Goal: Task Accomplishment & Management: Manage account settings

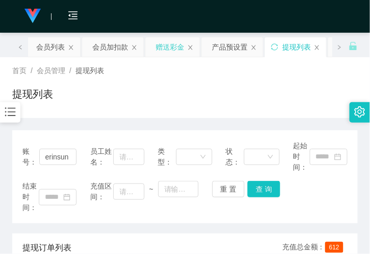
click at [162, 43] on div "赠送彩金" at bounding box center [170, 46] width 29 height 19
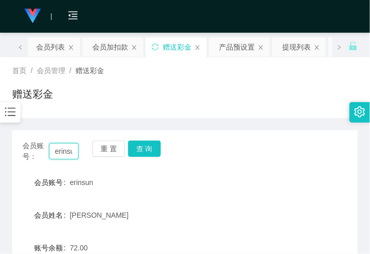
click at [66, 155] on input "erinsun" at bounding box center [64, 151] width 30 height 16
paste input "282633"
type input "282633"
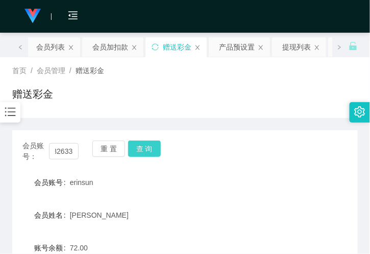
click at [159, 151] on button "查 询" at bounding box center [144, 148] width 33 height 16
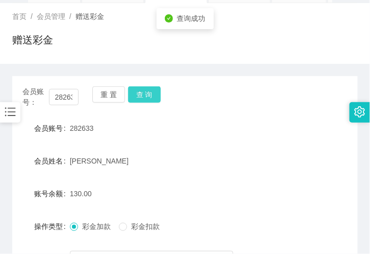
scroll to position [113, 0]
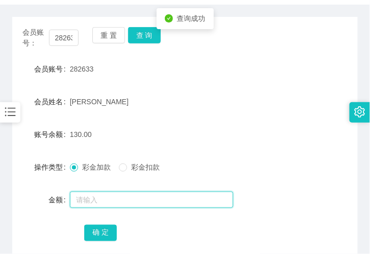
click at [83, 194] on input "text" at bounding box center [151, 199] width 163 height 16
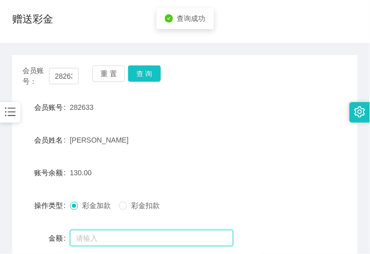
scroll to position [57, 0]
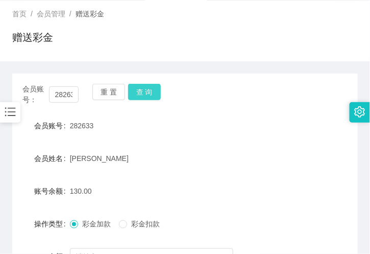
click at [141, 96] on button "查 询" at bounding box center [144, 92] width 33 height 16
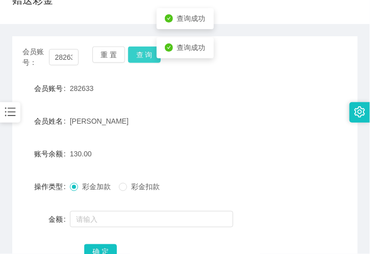
scroll to position [113, 0]
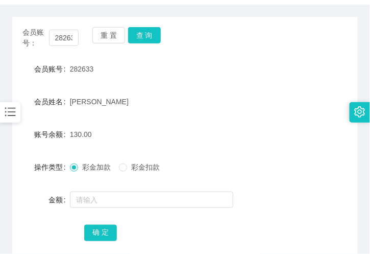
click at [223, 118] on form "会员账号 282633 会员姓名 Lee May Nah 账号余额 130.00 操作类型 彩金加款 彩金扣款 金额 确 定" at bounding box center [184, 151] width 345 height 184
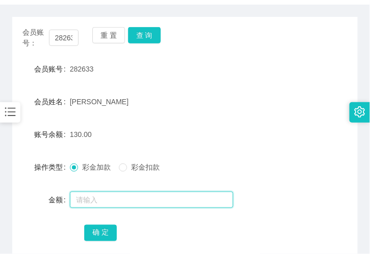
click at [85, 202] on input "text" at bounding box center [151, 199] width 163 height 16
type input "500"
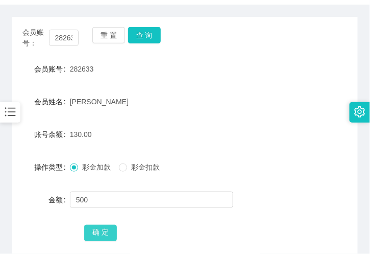
click at [98, 234] on button "确 定" at bounding box center [100, 233] width 33 height 16
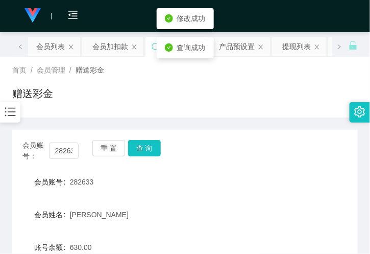
scroll to position [0, 0]
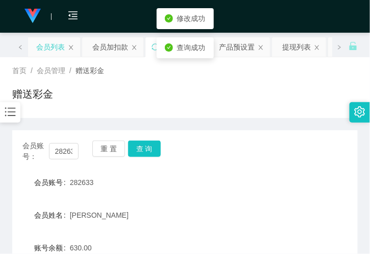
click at [52, 44] on div "会员列表" at bounding box center [50, 46] width 29 height 19
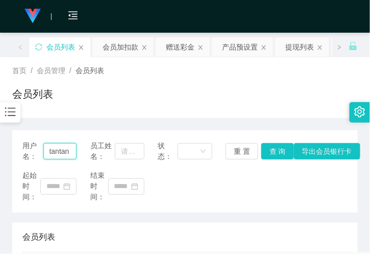
click at [65, 151] on input "tantan" at bounding box center [60, 151] width 34 height 16
paste input "88115330"
drag, startPoint x: 269, startPoint y: 148, endPoint x: 261, endPoint y: 150, distance: 7.7
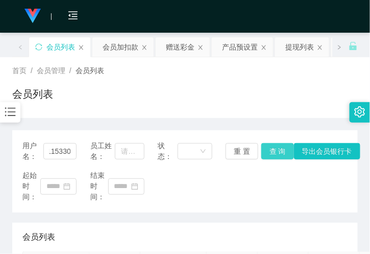
click at [269, 148] on button "查 询" at bounding box center [277, 151] width 33 height 16
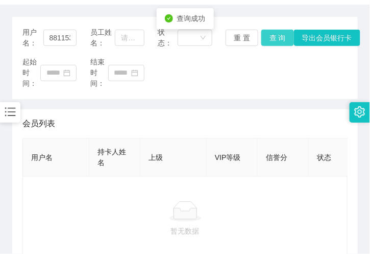
scroll to position [0, 0]
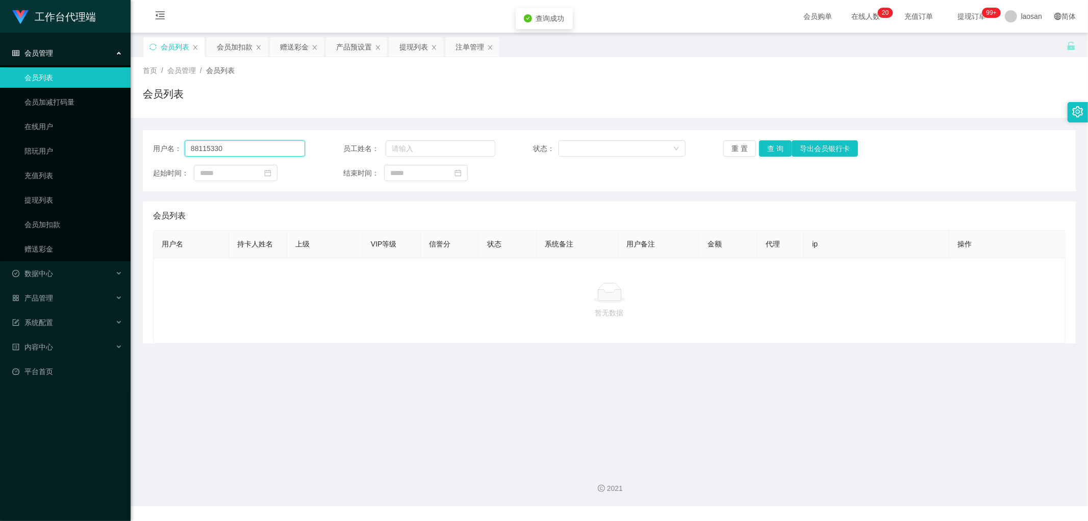
click at [253, 152] on input "88115330" at bounding box center [245, 148] width 120 height 16
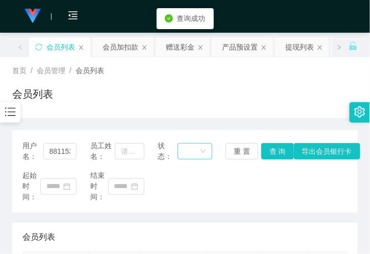
drag, startPoint x: 207, startPoint y: 133, endPoint x: 206, endPoint y: 143, distance: 10.3
click at [208, 133] on div "用户名： 88115330 员工姓名： 状态： 重 置 查 询 导出会员银行卡 起始时间： 结束时间：" at bounding box center [184, 171] width 345 height 82
click at [60, 155] on input "88115330" at bounding box center [60, 151] width 34 height 16
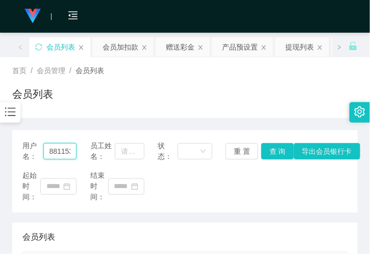
click at [60, 155] on input "88115330" at bounding box center [60, 151] width 34 height 16
paste input "282633"
type input "282633"
click at [269, 153] on button "查 询" at bounding box center [277, 151] width 33 height 16
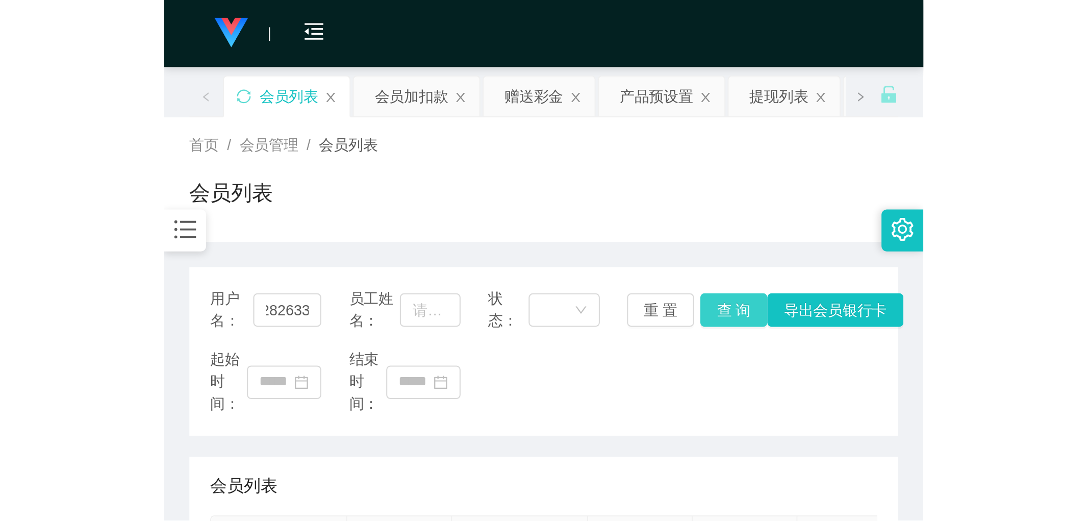
scroll to position [0, 0]
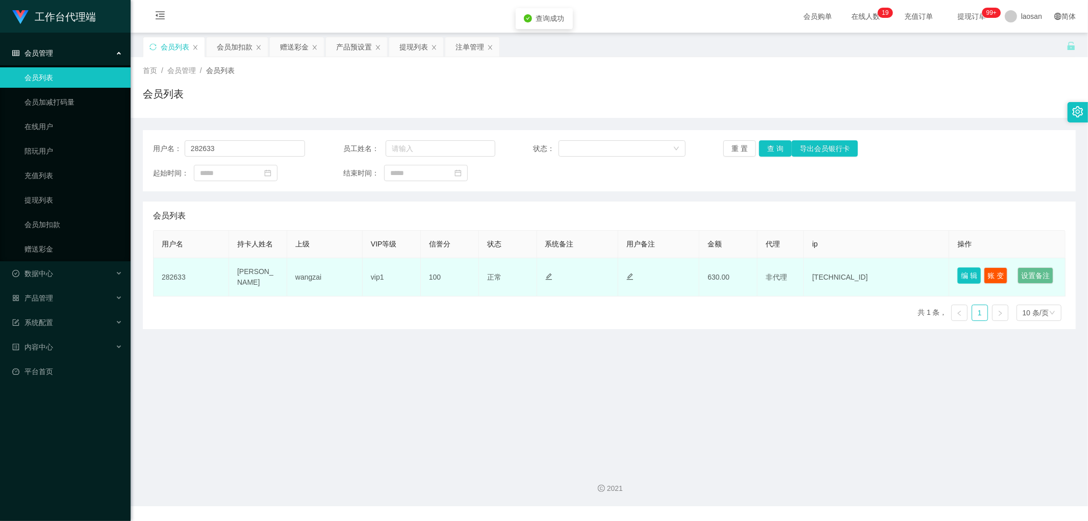
click at [369, 253] on button "编 辑" at bounding box center [969, 275] width 23 height 16
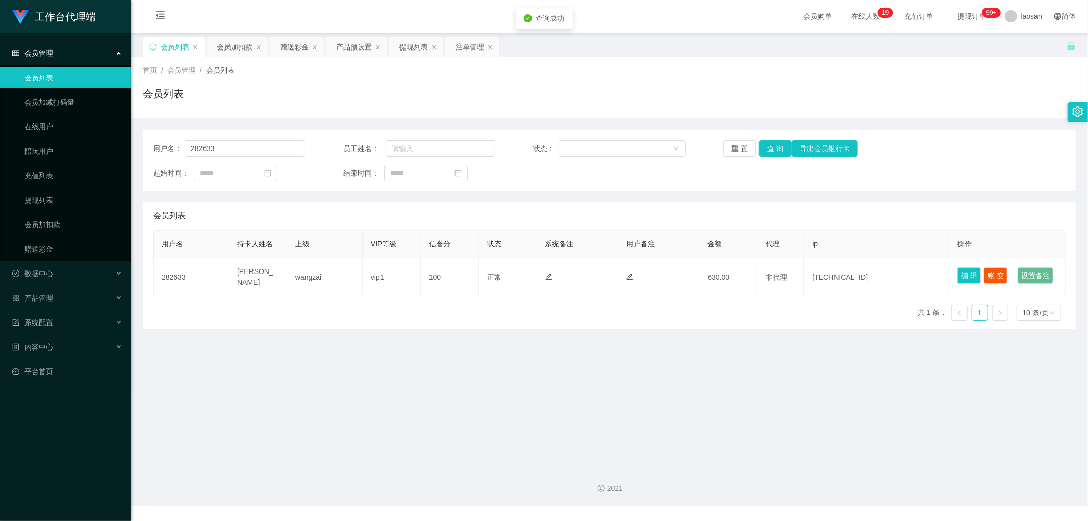
type input "282633"
type input "[PERSON_NAME]"
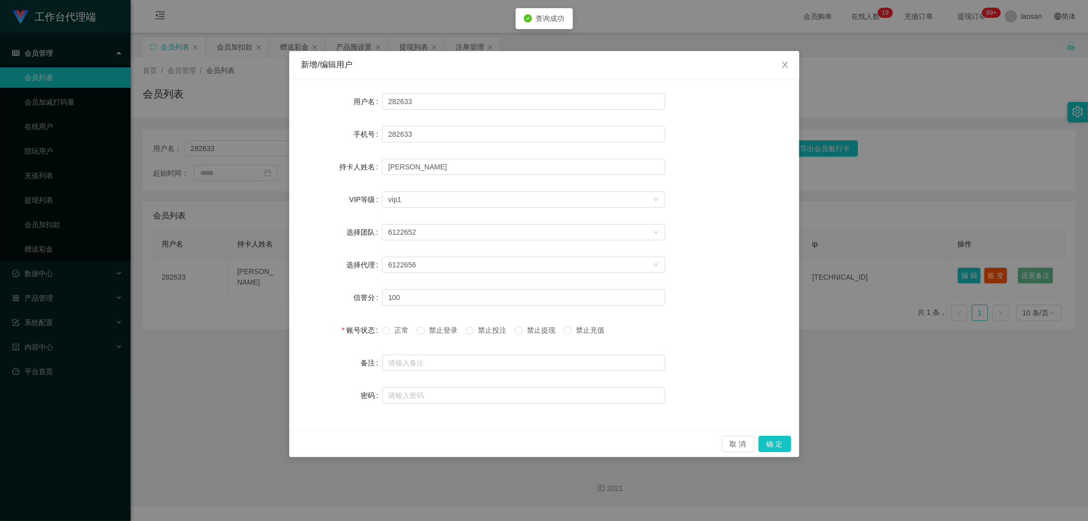
click at [369, 253] on span "禁止提现" at bounding box center [541, 330] width 37 height 8
drag, startPoint x: 772, startPoint y: 444, endPoint x: 794, endPoint y: 416, distance: 36.7
click at [369, 253] on button "确 定" at bounding box center [775, 444] width 33 height 16
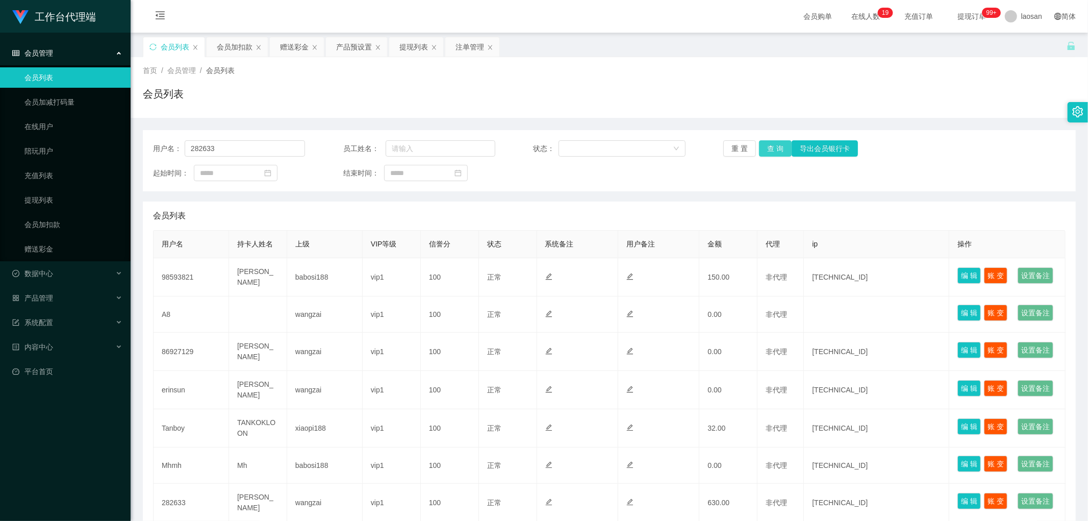
type input "282633"
click at [782, 146] on button "查 询" at bounding box center [775, 148] width 33 height 16
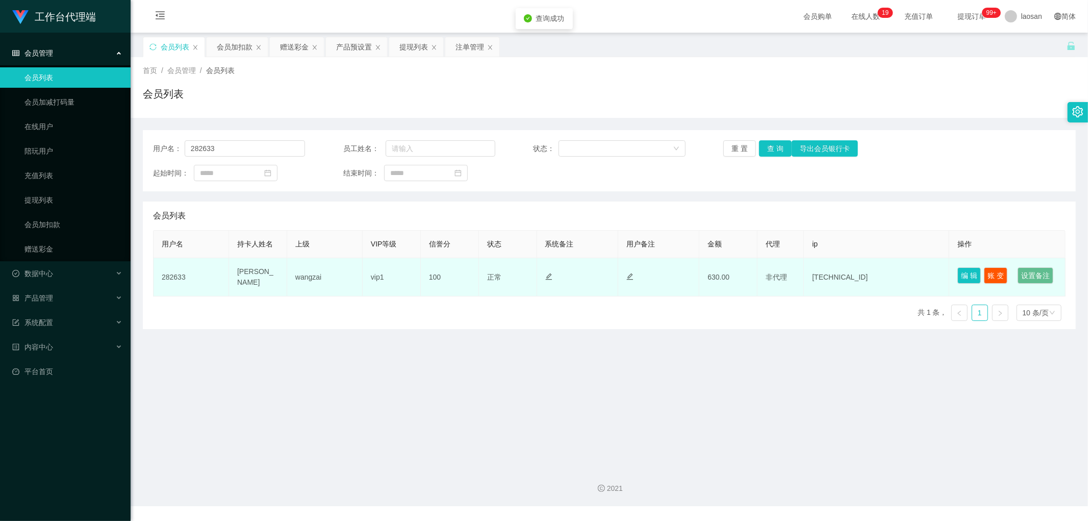
click at [950, 272] on td "编 辑 账 变 设置备注" at bounding box center [1008, 277] width 116 height 38
click at [958, 271] on button "编 辑" at bounding box center [969, 275] width 23 height 16
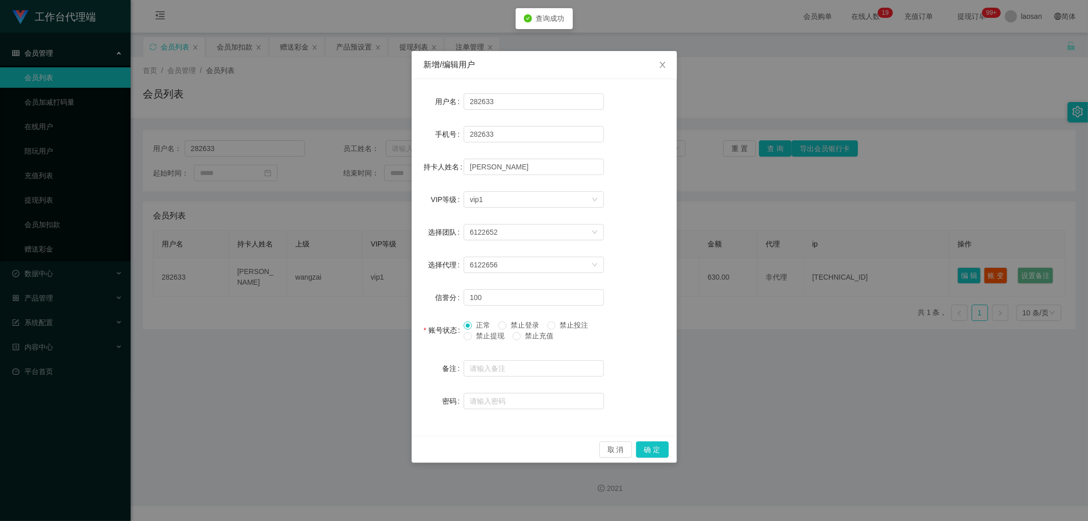
click at [505, 337] on span "禁止提现" at bounding box center [490, 336] width 37 height 8
click at [667, 450] on button "确 定" at bounding box center [652, 449] width 33 height 16
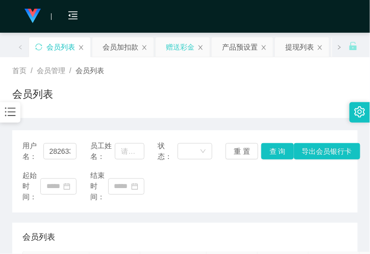
click at [175, 53] on div "赠送彩金" at bounding box center [180, 46] width 29 height 19
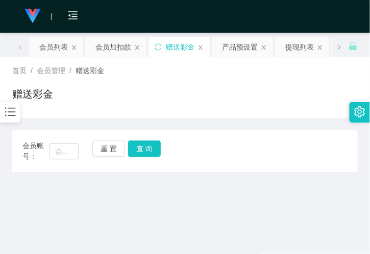
click at [41, 154] on span "会员账号：" at bounding box center [35, 150] width 27 height 21
click at [57, 150] on input "text" at bounding box center [64, 151] width 30 height 16
paste input "84361359"
type input "84361359"
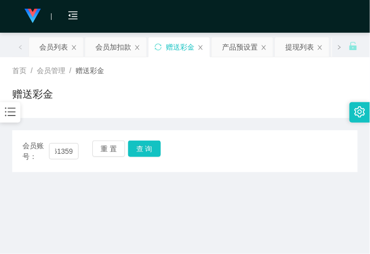
click at [169, 143] on div "会员账号： 84361359 重 置 查 询" at bounding box center [184, 150] width 345 height 21
drag, startPoint x: 152, startPoint y: 148, endPoint x: 148, endPoint y: 156, distance: 8.4
click at [151, 148] on button "查 询" at bounding box center [144, 148] width 33 height 16
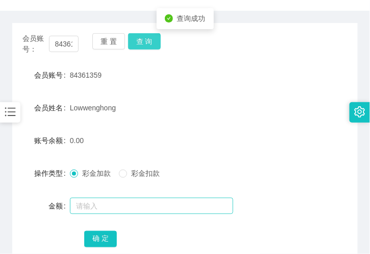
scroll to position [113, 0]
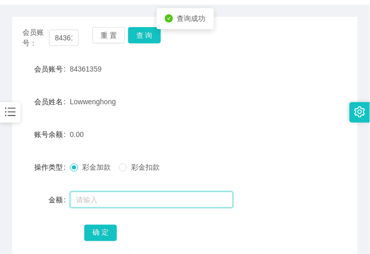
click at [98, 201] on input "text" at bounding box center [151, 199] width 163 height 16
type input "500"
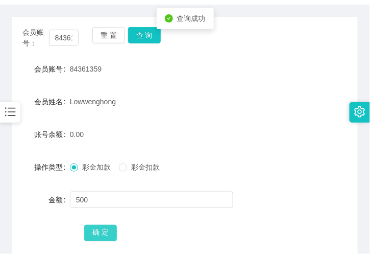
click at [97, 227] on button "确 定" at bounding box center [100, 233] width 33 height 16
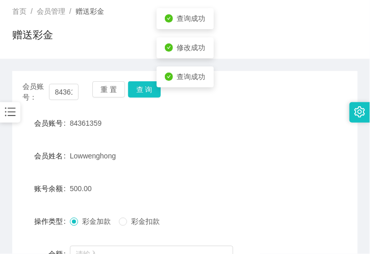
scroll to position [0, 0]
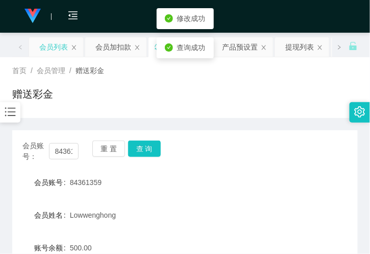
click at [54, 51] on div "会员列表" at bounding box center [53, 46] width 29 height 19
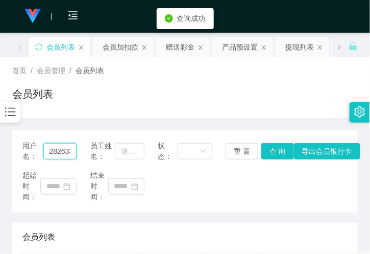
click at [60, 155] on input "282633" at bounding box center [60, 151] width 34 height 16
paste input "84361359"
type input "84361359"
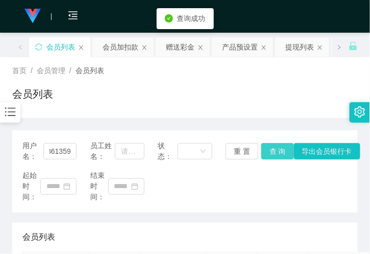
click at [289, 150] on button "查 询" at bounding box center [277, 151] width 33 height 16
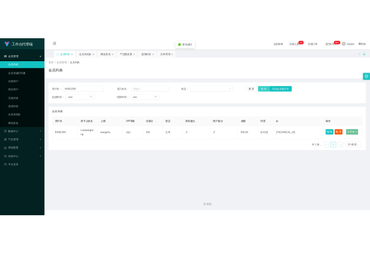
scroll to position [0, 0]
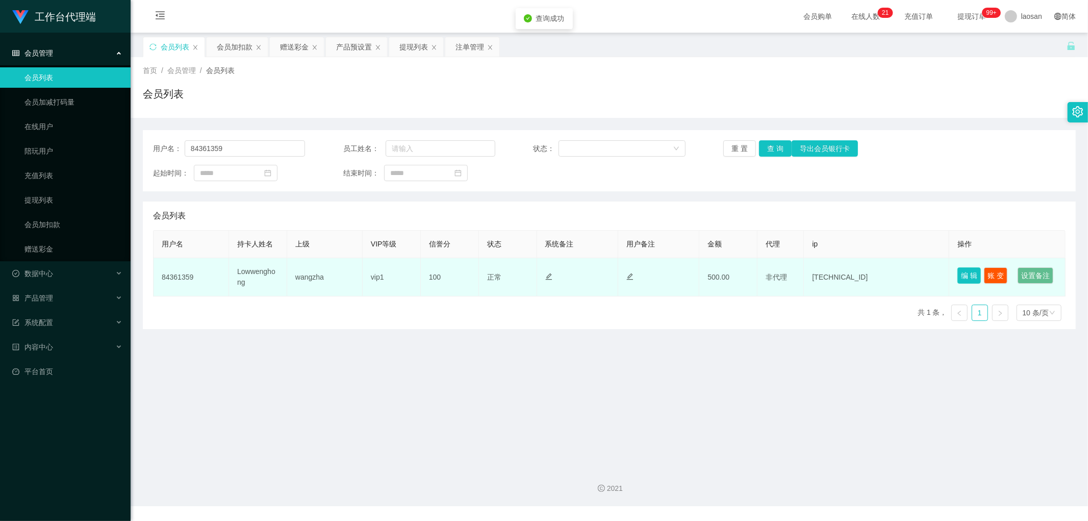
click at [958, 271] on button "编 辑" at bounding box center [969, 275] width 23 height 16
type input "84361359"
type input "Lowwenghong"
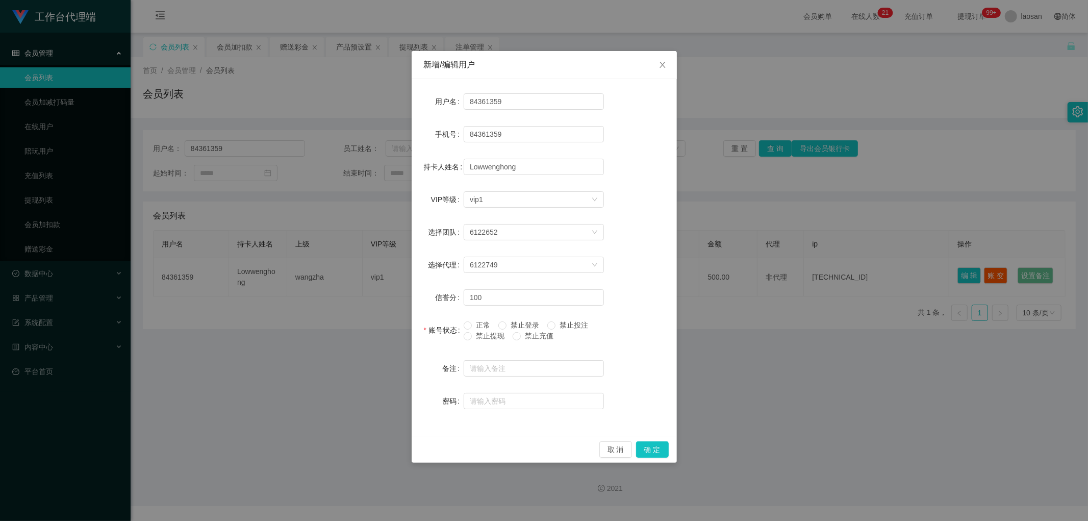
click at [477, 340] on label "禁止提现" at bounding box center [486, 336] width 45 height 11
click at [648, 452] on button "确 定" at bounding box center [652, 449] width 33 height 16
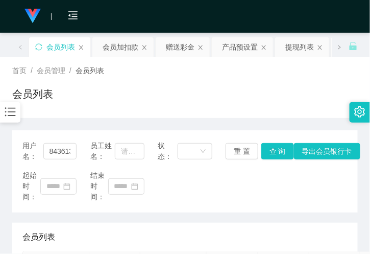
click at [125, 120] on div "用户名： 84361359 员工姓名： 状态： 重 置 查 询 导出会员银行卡 起始时间： 结束时间： 会员列表 用户名 持卡人姓名 上级 VIP等级 信誉分…" at bounding box center [184, 248] width 345 height 260
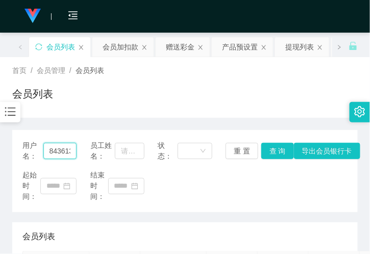
click at [60, 147] on input "84361359" at bounding box center [60, 151] width 34 height 16
paste input "erinsun"
type input "erinsun"
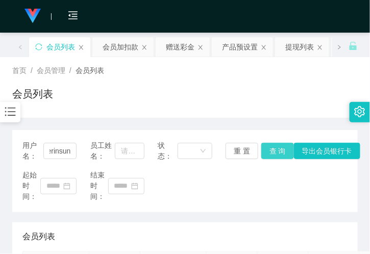
click at [271, 148] on button "查 询" at bounding box center [277, 151] width 33 height 16
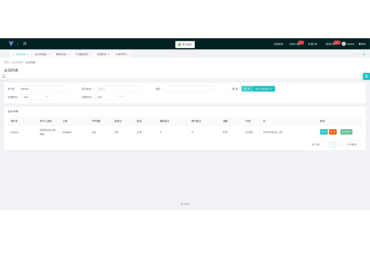
scroll to position [0, 0]
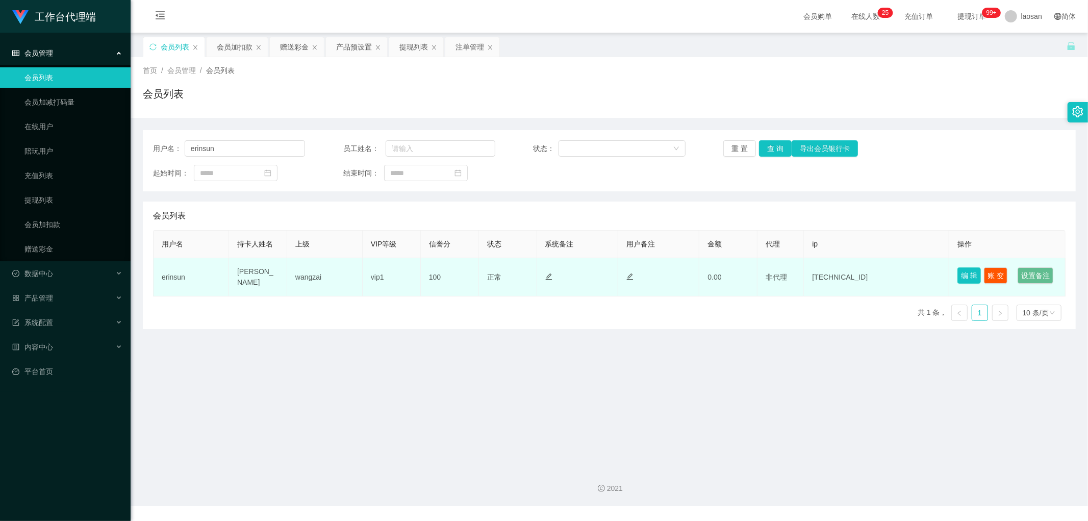
click at [966, 269] on button "编 辑" at bounding box center [969, 275] width 23 height 16
type input "erinsun"
type input "[PERSON_NAME]"
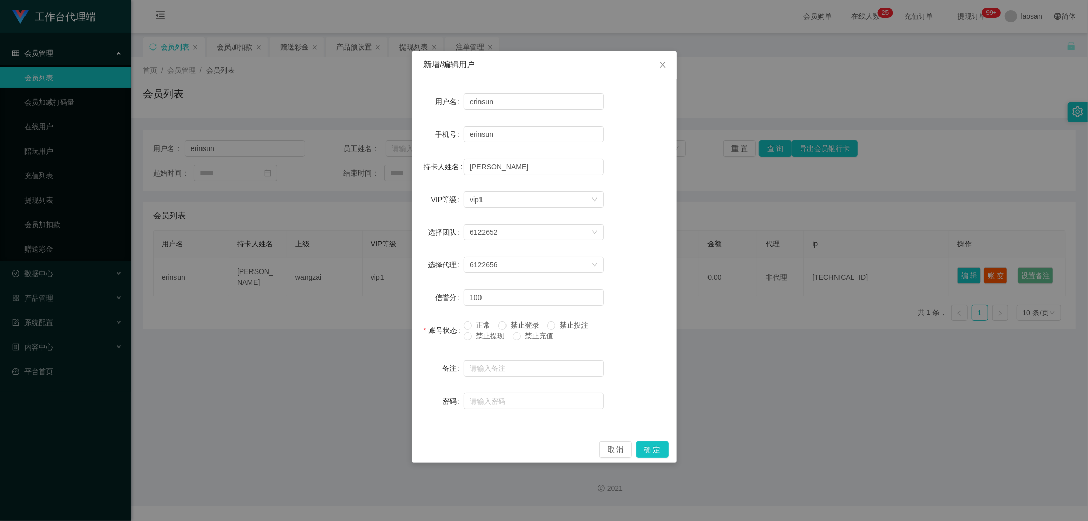
click at [481, 334] on span "禁止提现" at bounding box center [490, 336] width 37 height 8
click at [651, 446] on button "确 定" at bounding box center [652, 449] width 33 height 16
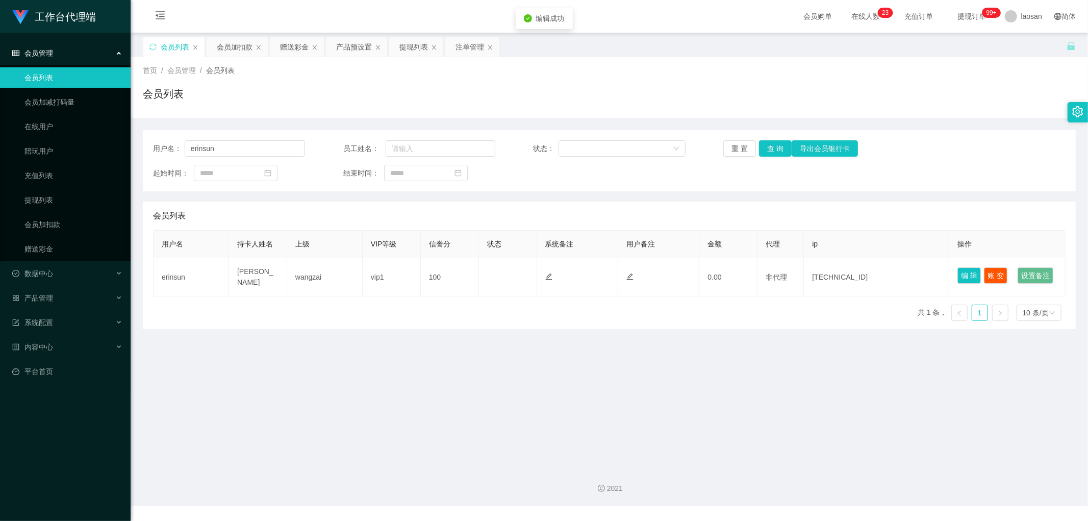
click at [922, 170] on div "起始时间： 结束时间：" at bounding box center [609, 173] width 913 height 16
click at [290, 52] on div "赠送彩金" at bounding box center [294, 46] width 29 height 19
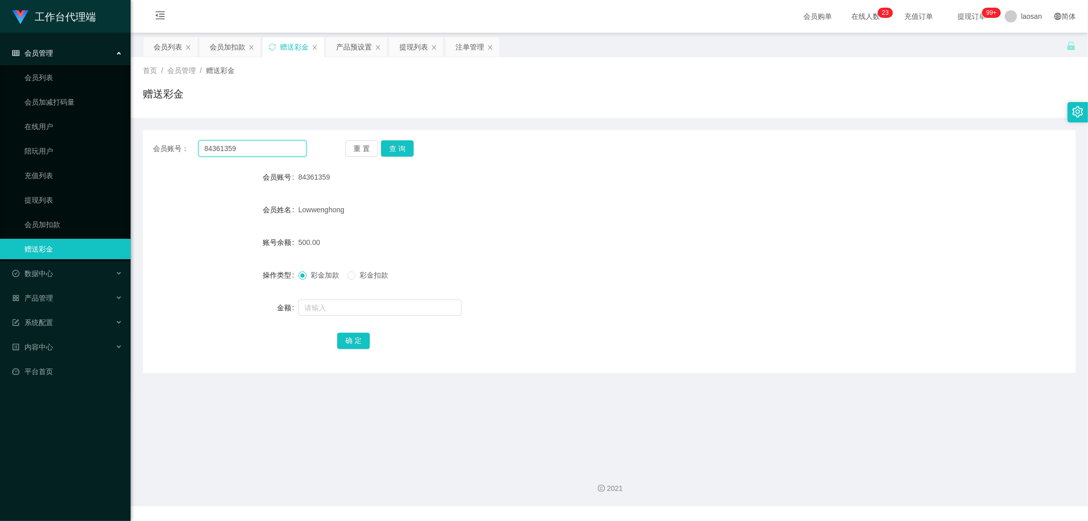
click at [233, 143] on input "84361359" at bounding box center [252, 148] width 109 height 16
paste input "erinsun"
type input "erinsun"
click at [395, 154] on button "查 询" at bounding box center [397, 148] width 33 height 16
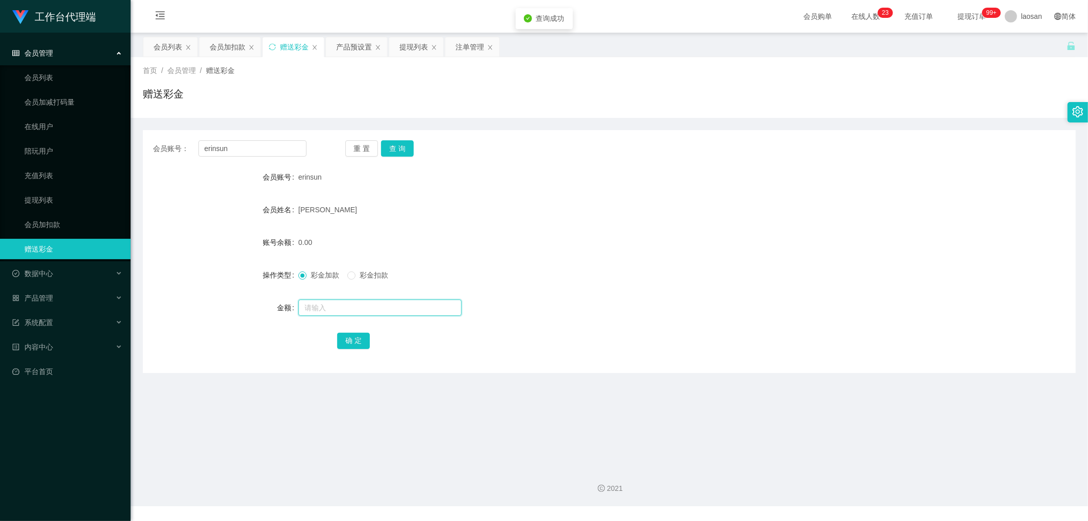
click at [336, 302] on input "text" at bounding box center [380, 308] width 163 height 16
type input "500"
click at [339, 347] on button "确 定" at bounding box center [353, 341] width 33 height 16
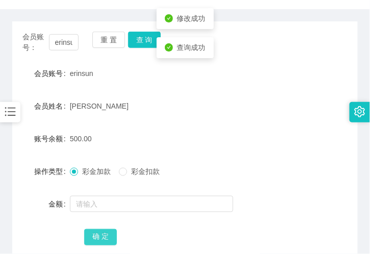
scroll to position [170, 0]
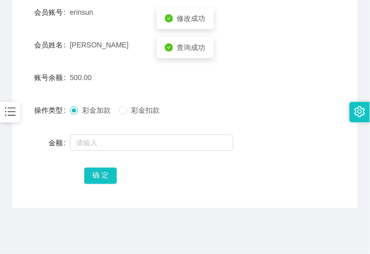
click at [126, 106] on label "彩金扣款" at bounding box center [141, 110] width 45 height 11
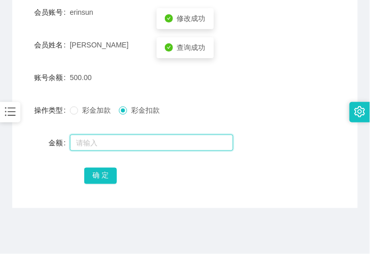
click at [108, 143] on input "text" at bounding box center [151, 143] width 163 height 16
type input "500"
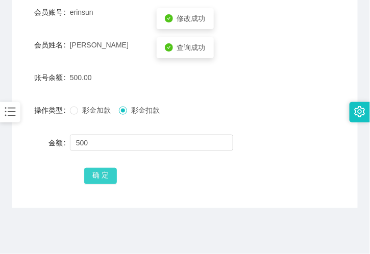
click at [106, 175] on button "确 定" at bounding box center [100, 176] width 33 height 16
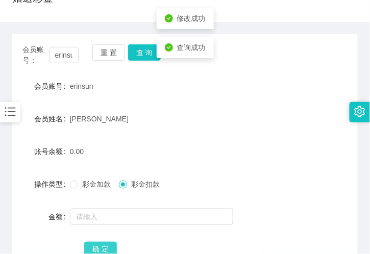
scroll to position [0, 0]
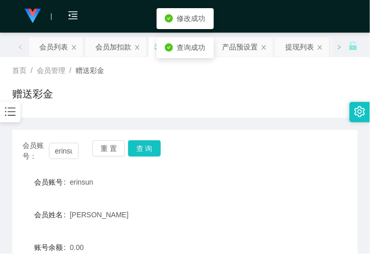
click at [102, 55] on div "会员加扣款" at bounding box center [113, 46] width 36 height 19
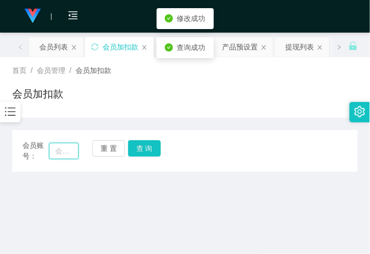
click at [58, 145] on input "text" at bounding box center [64, 151] width 30 height 16
paste input "erinsun"
type input "erinsun"
click at [159, 153] on button "查 询" at bounding box center [144, 148] width 33 height 16
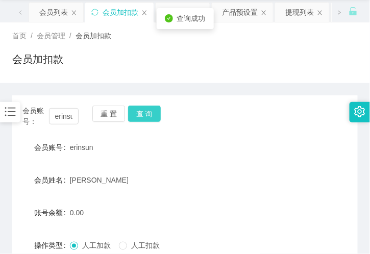
scroll to position [113, 0]
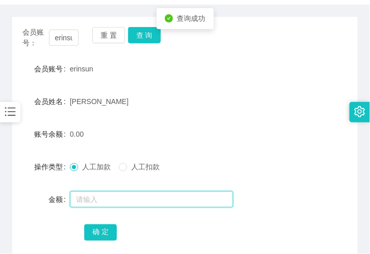
click at [108, 191] on input "text" at bounding box center [151, 199] width 163 height 16
type input "6"
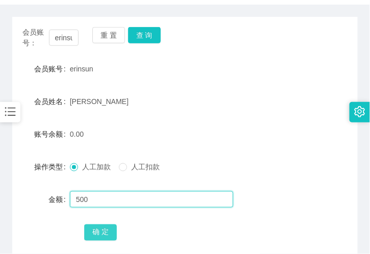
type input "500"
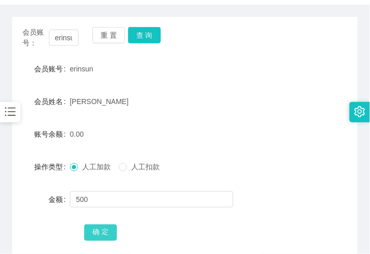
click at [97, 228] on button "确 定" at bounding box center [100, 233] width 33 height 16
click at [104, 108] on div "[PERSON_NAME]" at bounding box center [171, 101] width 202 height 20
click at [94, 91] on div "[PERSON_NAME]" at bounding box center [171, 101] width 202 height 20
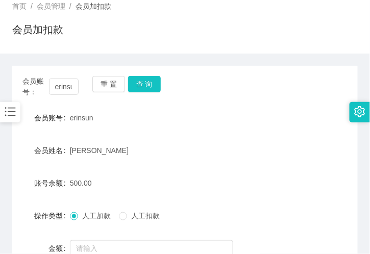
scroll to position [0, 0]
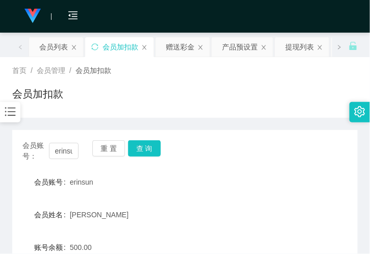
drag, startPoint x: 98, startPoint y: 109, endPoint x: 101, endPoint y: 102, distance: 7.6
click at [98, 109] on div "会员加扣款" at bounding box center [184, 97] width 345 height 23
click at [55, 44] on div "会员列表" at bounding box center [53, 46] width 29 height 19
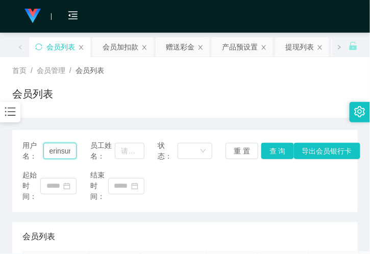
click at [55, 145] on input "erinsun" at bounding box center [60, 151] width 34 height 16
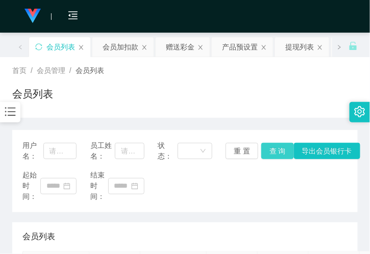
click at [270, 146] on button "查 询" at bounding box center [277, 151] width 33 height 16
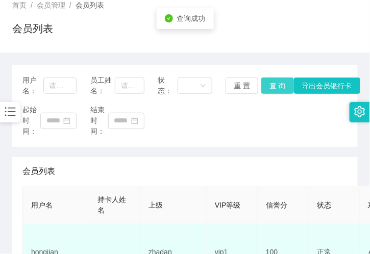
scroll to position [170, 0]
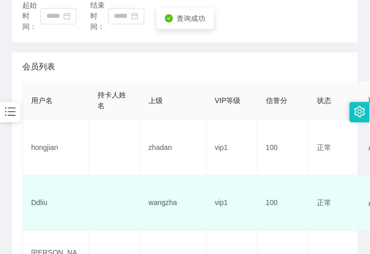
click at [43, 203] on td "Ddliu" at bounding box center [56, 204] width 66 height 56
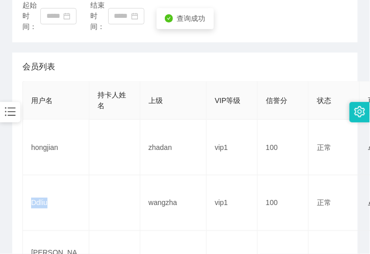
copy td "Ddliu"
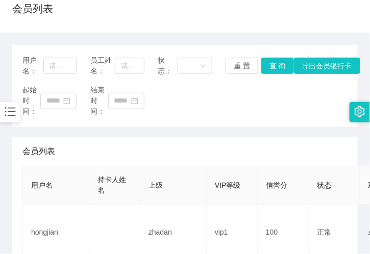
scroll to position [0, 0]
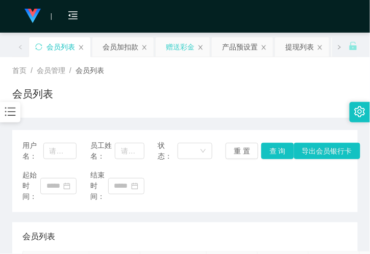
click at [182, 48] on div "赠送彩金" at bounding box center [180, 46] width 29 height 19
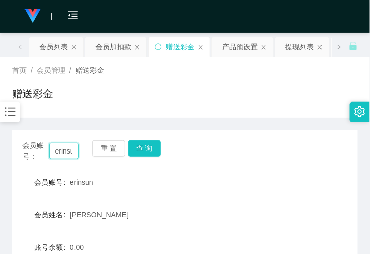
click at [71, 150] on input "erinsun" at bounding box center [64, 151] width 30 height 16
paste input "Ddliu"
type input "Ddliu"
click at [149, 143] on button "查 询" at bounding box center [144, 148] width 33 height 16
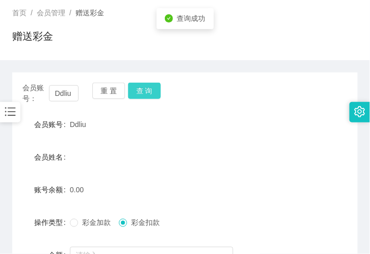
scroll to position [113, 0]
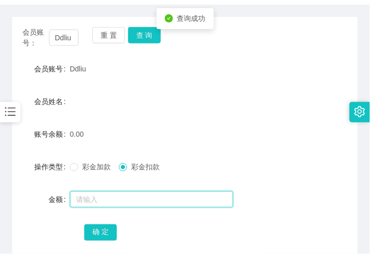
click at [108, 196] on input "text" at bounding box center [151, 199] width 163 height 16
type input "100"
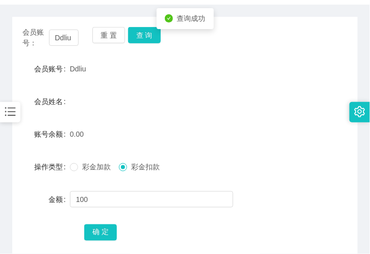
drag, startPoint x: 78, startPoint y: 166, endPoint x: 88, endPoint y: 178, distance: 15.2
click at [78, 166] on span "彩金加款" at bounding box center [96, 167] width 37 height 8
click at [96, 227] on button "确 定" at bounding box center [100, 233] width 33 height 16
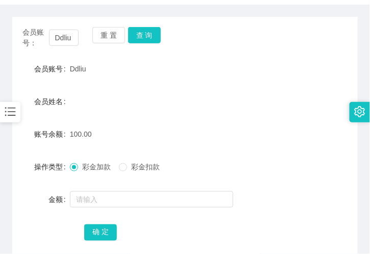
click at [47, 246] on div "会员账号： Ddliu 重 置 查 询 会员账号 Ddliu 会员姓名 账号余额 100.00 操作类型 彩金加款 彩金扣款 金额 确 定" at bounding box center [184, 141] width 345 height 248
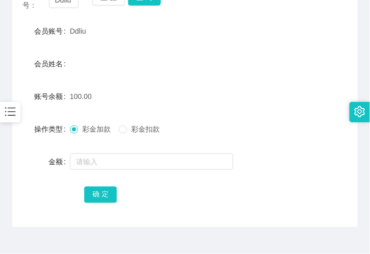
scroll to position [82, 0]
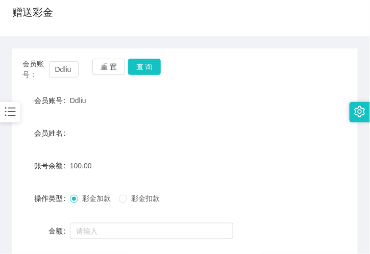
click at [104, 13] on div "赠送彩金" at bounding box center [184, 16] width 345 height 23
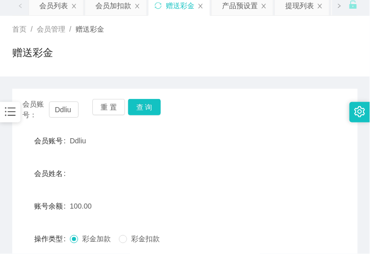
scroll to position [0, 0]
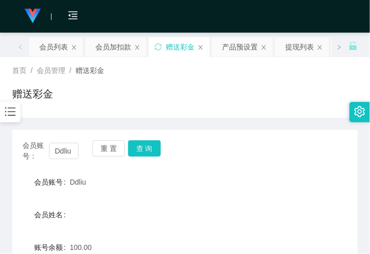
click at [57, 47] on div "会员列表" at bounding box center [53, 46] width 29 height 19
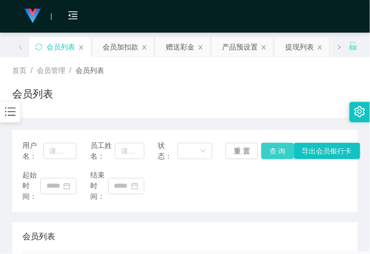
click at [270, 150] on button "查 询" at bounding box center [277, 151] width 33 height 16
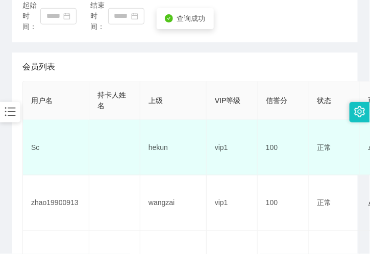
scroll to position [227, 0]
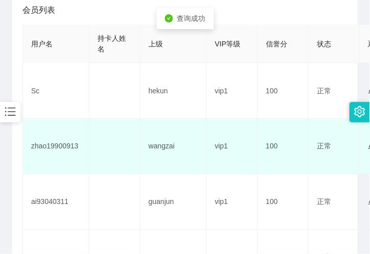
click at [35, 134] on td "zhao19900913" at bounding box center [56, 147] width 66 height 56
click at [48, 145] on td "zhao19900913" at bounding box center [56, 147] width 66 height 56
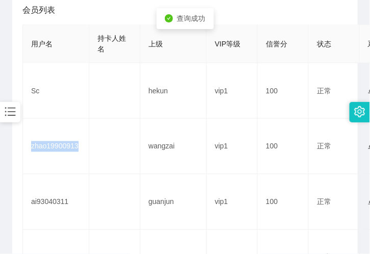
copy td "zhao19900913"
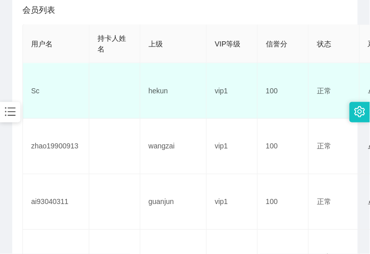
click at [103, 68] on td at bounding box center [114, 91] width 51 height 56
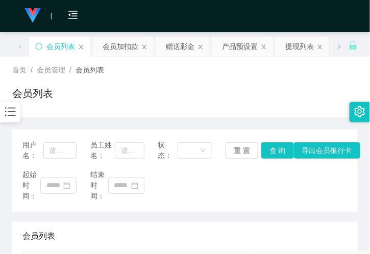
scroll to position [0, 0]
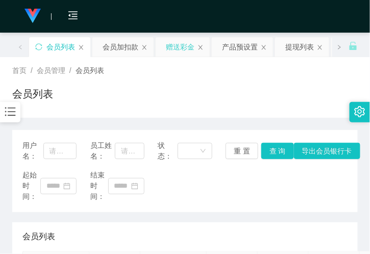
click at [186, 51] on div "赠送彩金" at bounding box center [180, 46] width 29 height 19
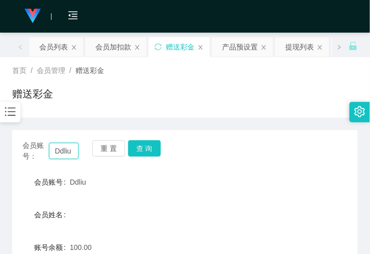
click at [70, 151] on input "Ddliu" at bounding box center [64, 151] width 30 height 16
paste input "zhao19900913"
type input "zhao19900913"
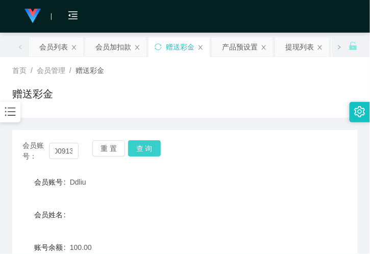
click at [146, 151] on button "查 询" at bounding box center [144, 148] width 33 height 16
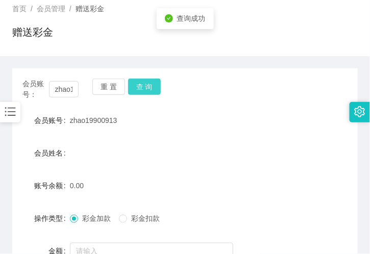
scroll to position [113, 0]
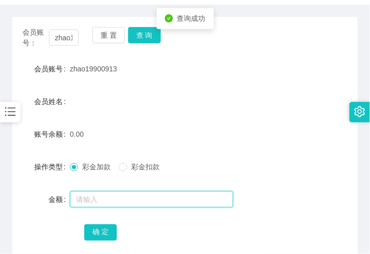
click at [91, 201] on input "text" at bounding box center [151, 199] width 163 height 16
type input "100"
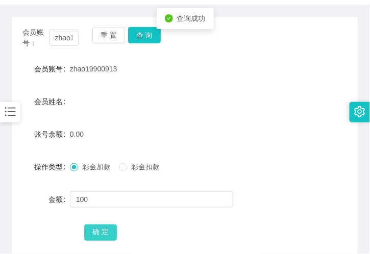
click at [99, 231] on button "确 定" at bounding box center [100, 233] width 33 height 16
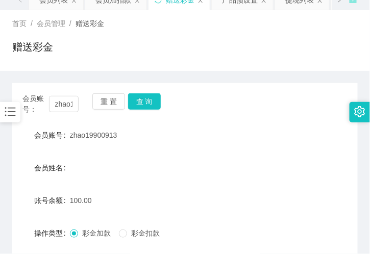
scroll to position [0, 0]
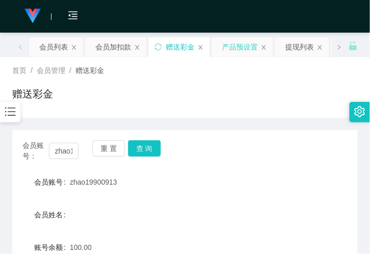
click at [235, 49] on div "产品预设置" at bounding box center [240, 46] width 36 height 19
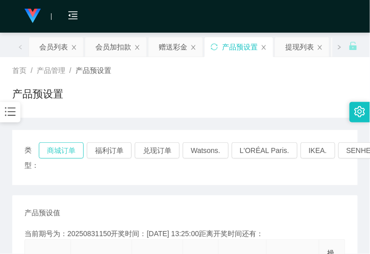
click at [72, 143] on button "商城订单" at bounding box center [61, 150] width 45 height 16
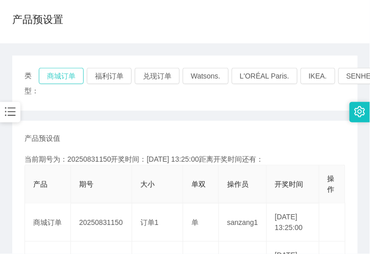
scroll to position [170, 0]
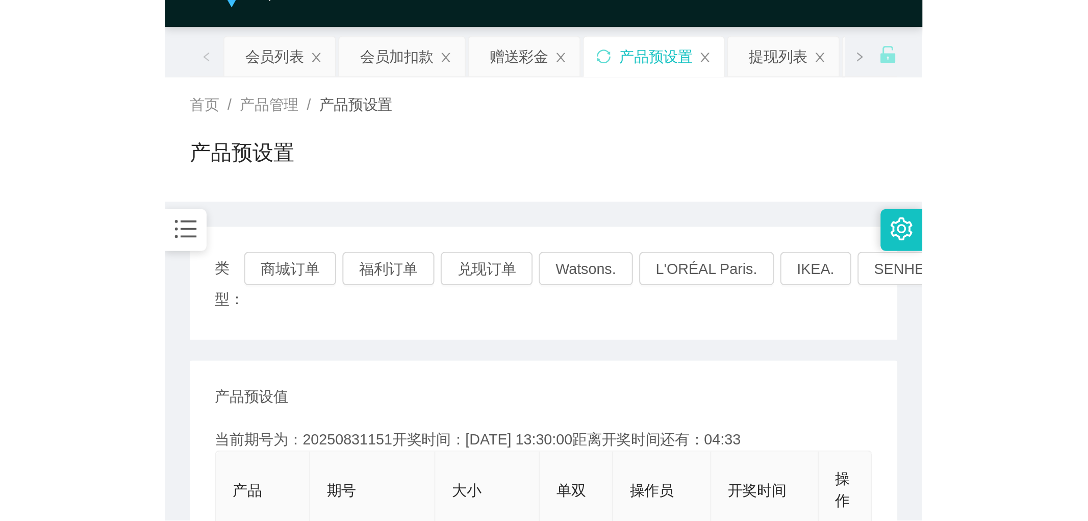
scroll to position [0, 0]
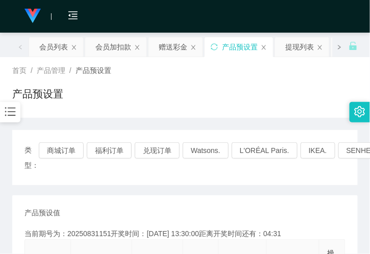
click at [331, 47] on span at bounding box center [339, 47] width 16 height 20
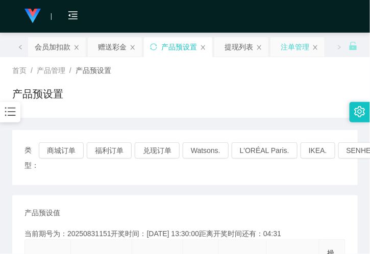
click at [287, 47] on div "注单管理" at bounding box center [295, 46] width 29 height 19
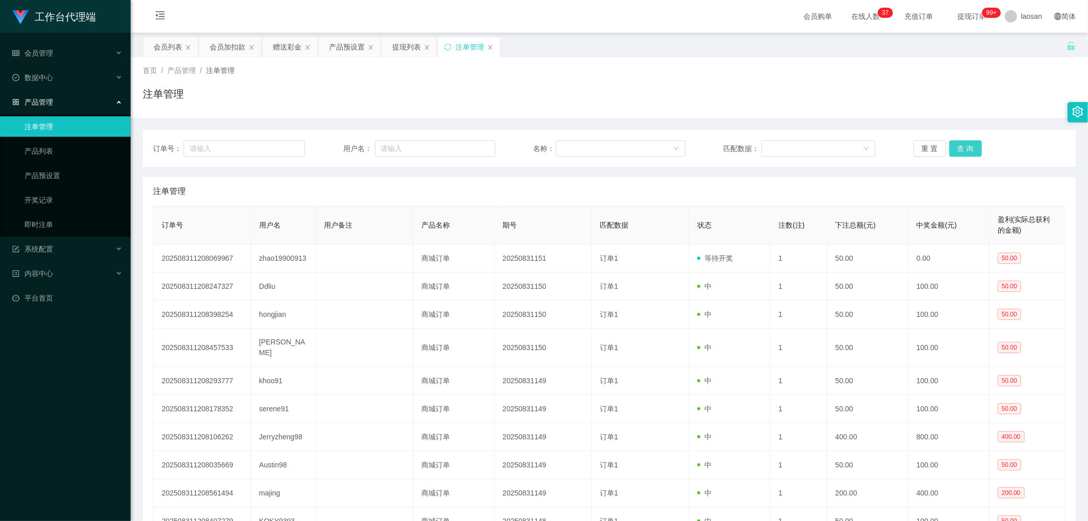
click at [962, 141] on button "查 询" at bounding box center [966, 148] width 33 height 16
click at [966, 145] on button "查 询" at bounding box center [966, 148] width 33 height 16
click at [966, 145] on div "重 置 查 询" at bounding box center [990, 148] width 152 height 16
click at [966, 145] on button "查 询" at bounding box center [966, 148] width 33 height 16
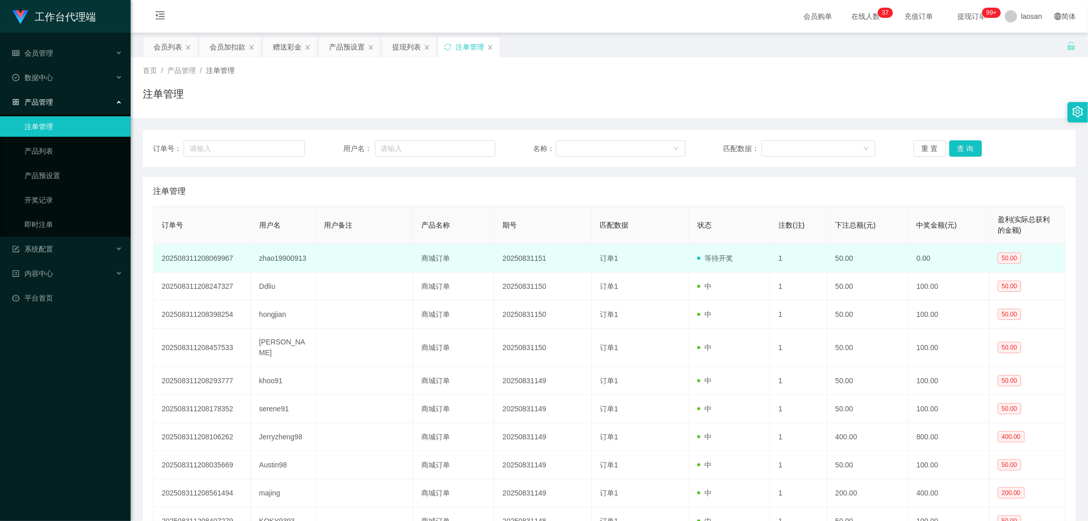
click at [662, 272] on tbody "202508311208069967 zhao19900913 商城订单 20250831151 订单1 等待开奖 1 50.00 0.00 50.00 20…" at bounding box center [610, 389] width 912 height 291
click at [782, 271] on td "1" at bounding box center [799, 258] width 57 height 28
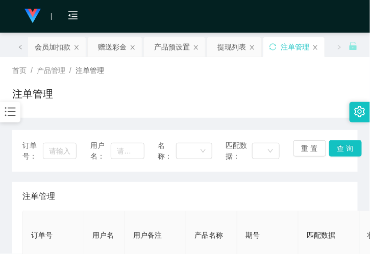
drag, startPoint x: 133, startPoint y: 2, endPoint x: 157, endPoint y: 0, distance: 24.1
click at [133, 2] on div "会员购单 在线人数 0 1 2 3 4 5 6 7 8 9 0 1 2 3 4 5 6 7 8 9 0 1 2 3 4 5 6 7 8 9 0 1 2 3 4…" at bounding box center [185, 16] width 370 height 33
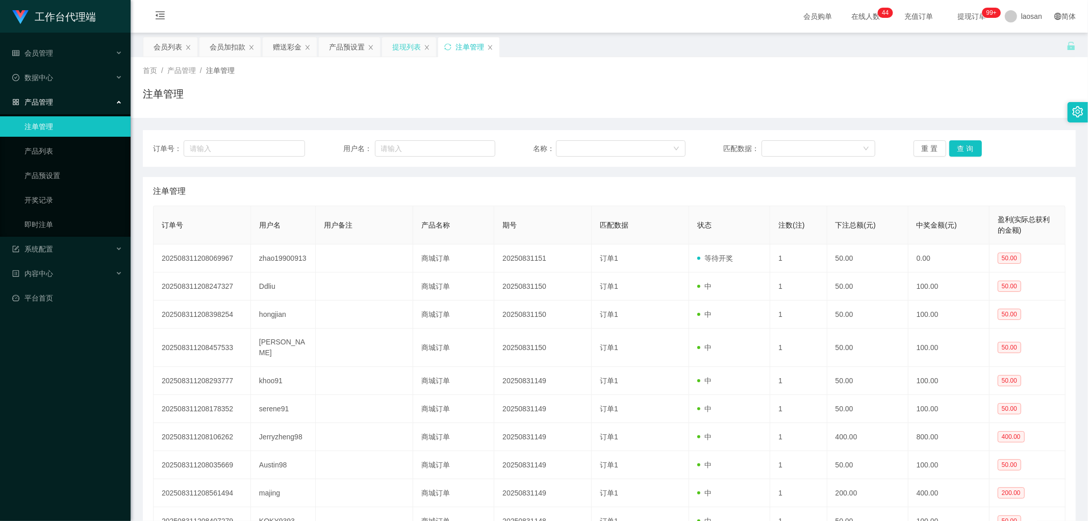
drag, startPoint x: 406, startPoint y: 44, endPoint x: 468, endPoint y: 80, distance: 72.0
click at [406, 44] on div "提现列表" at bounding box center [406, 46] width 29 height 19
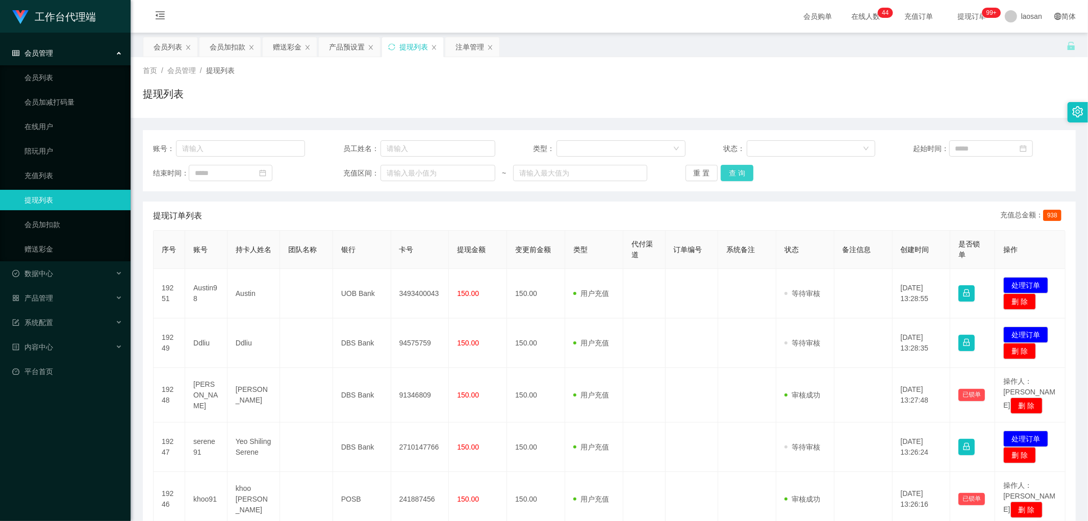
click at [733, 175] on button "查 询" at bounding box center [737, 173] width 33 height 16
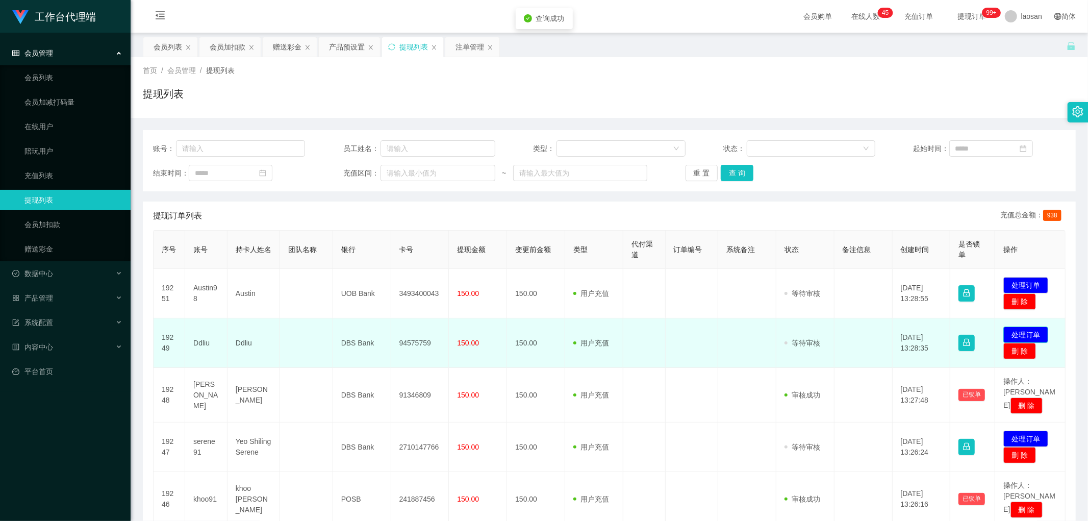
click at [1019, 333] on button "处理订单" at bounding box center [1026, 335] width 45 height 16
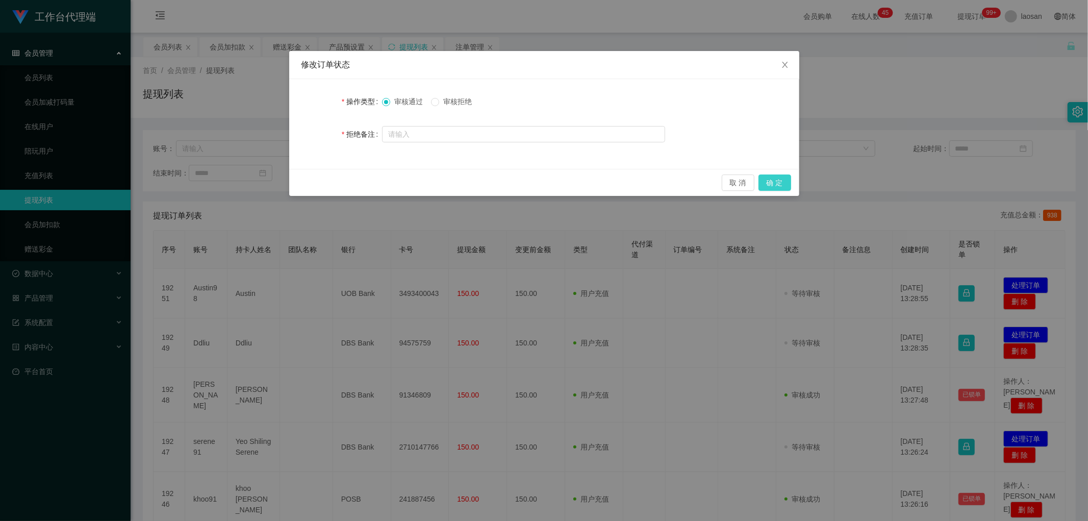
click at [778, 181] on button "确 定" at bounding box center [775, 183] width 33 height 16
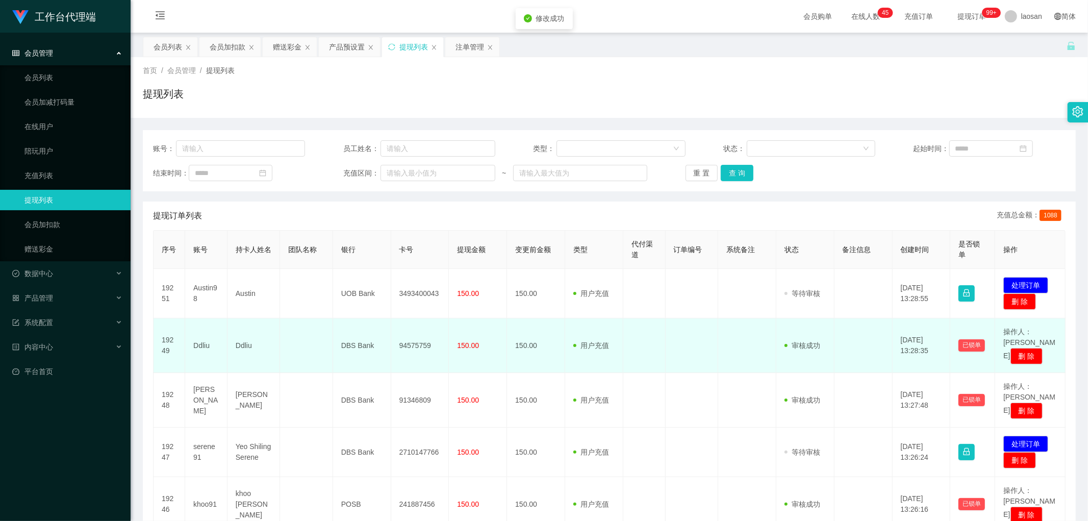
click at [412, 345] on td "94575759" at bounding box center [420, 345] width 58 height 55
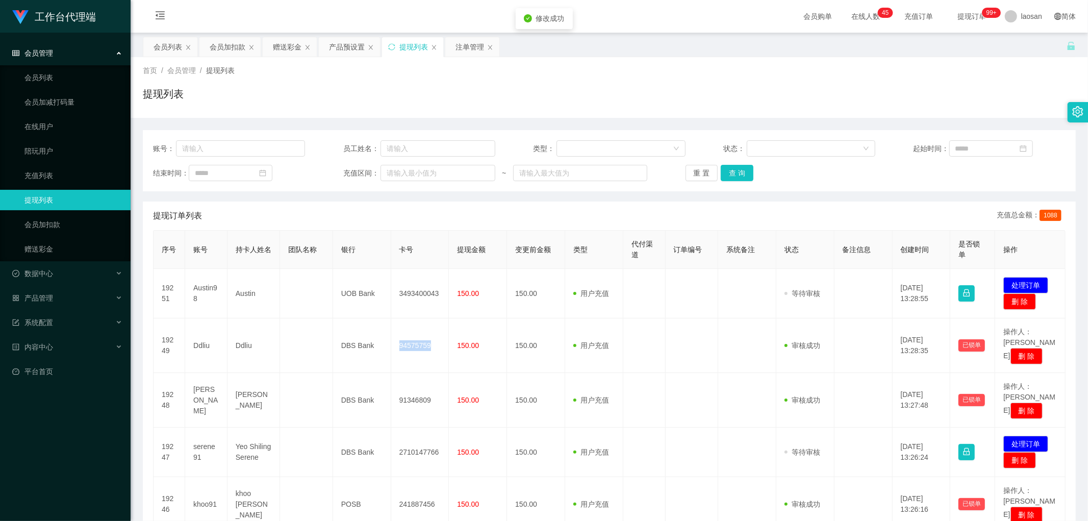
copy td "94575759"
click at [732, 176] on button "查 询" at bounding box center [737, 173] width 33 height 16
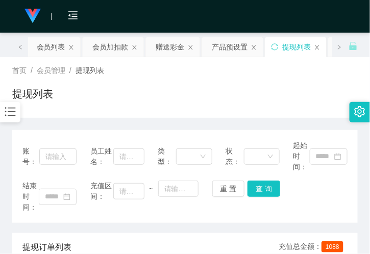
drag, startPoint x: 113, startPoint y: 117, endPoint x: 115, endPoint y: 113, distance: 5.3
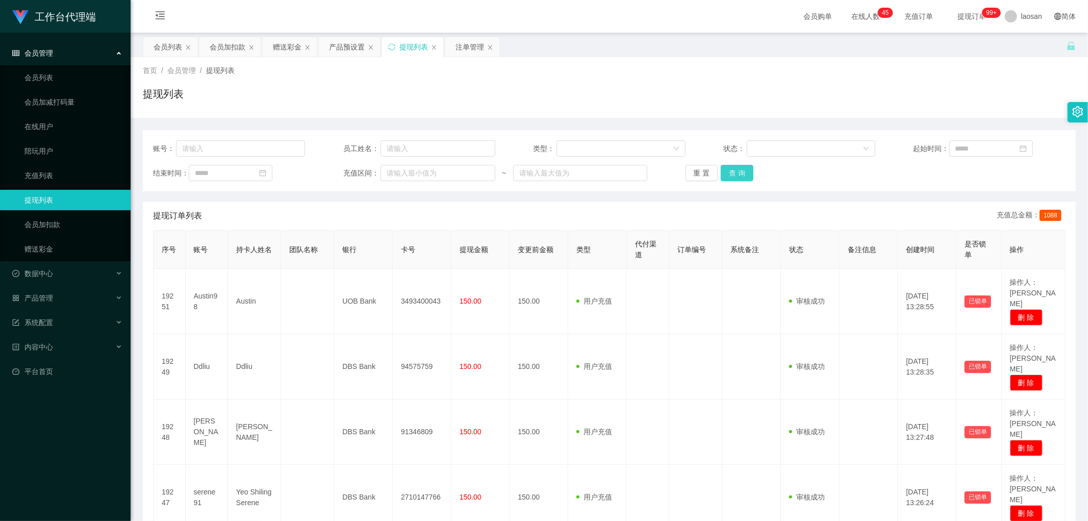
click at [736, 176] on button "查 询" at bounding box center [737, 173] width 33 height 16
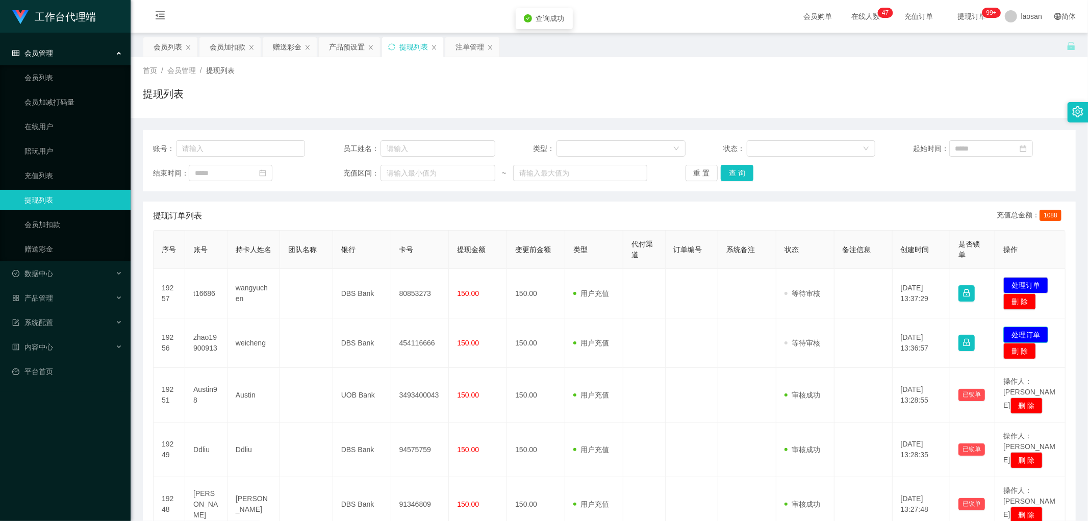
click at [1018, 337] on button "处理订单" at bounding box center [1026, 335] width 45 height 16
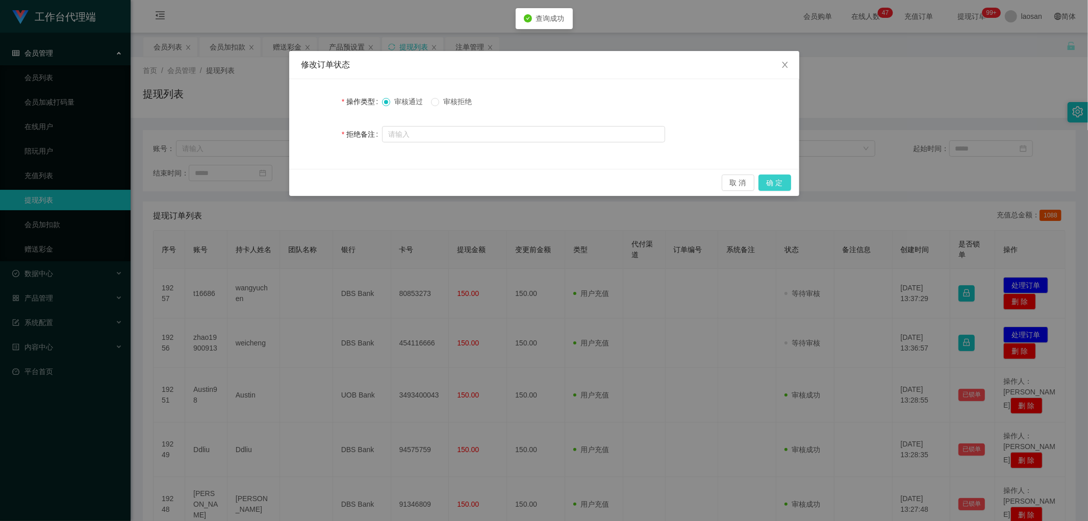
click at [780, 183] on button "确 定" at bounding box center [775, 183] width 33 height 16
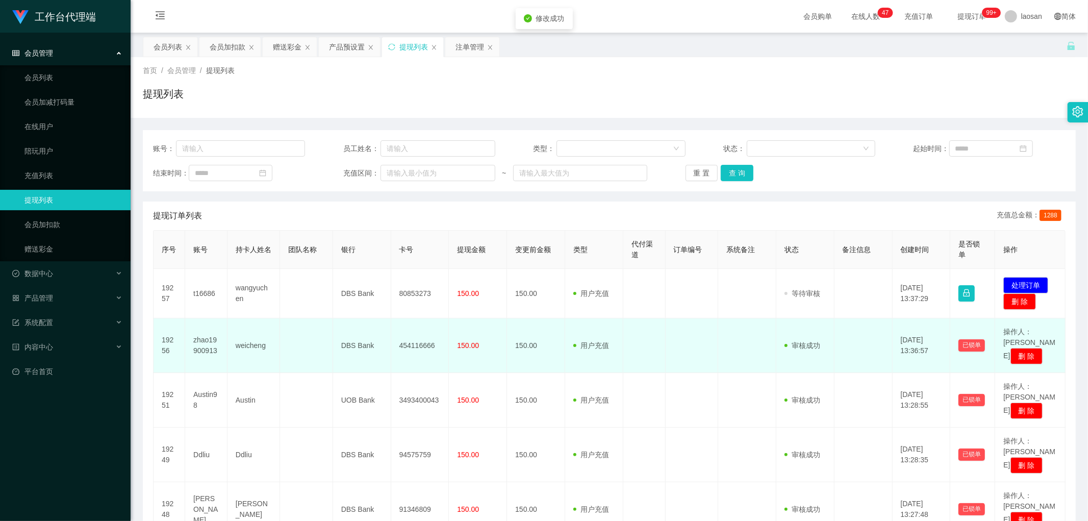
click at [424, 342] on td "454116666" at bounding box center [420, 345] width 58 height 55
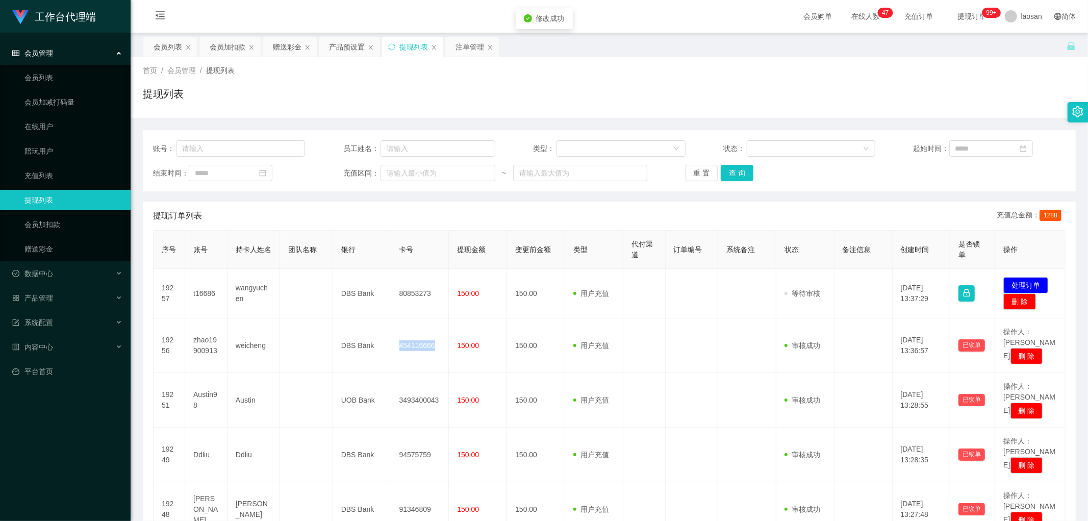
copy td "454116666"
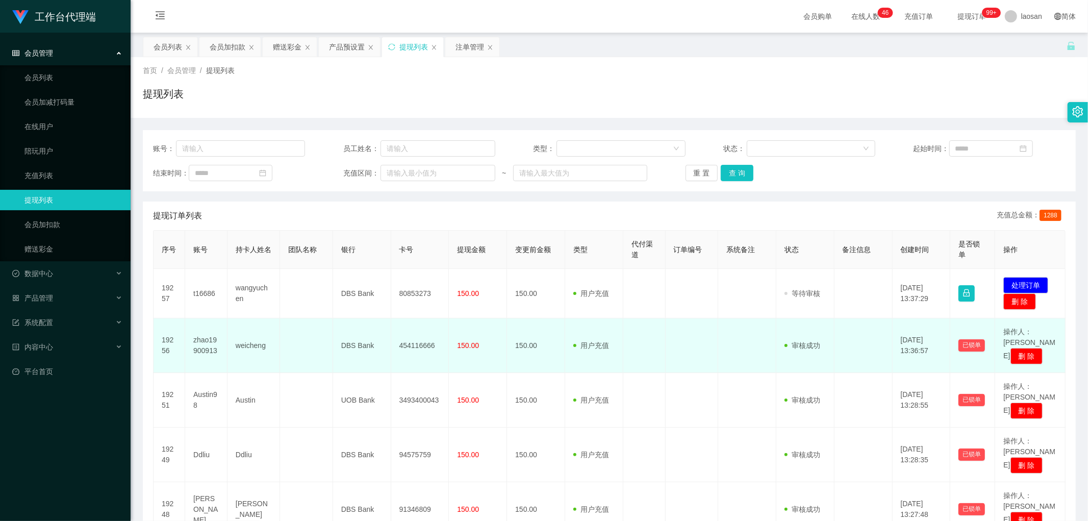
click at [384, 338] on td "DBS Bank" at bounding box center [362, 345] width 58 height 55
drag, startPoint x: 231, startPoint y: 340, endPoint x: 467, endPoint y: 345, distance: 235.8
click at [467, 345] on tr "19256 zhao19900913 weicheng DBS Bank 454116666 150.00 150.00 用户充值 人工扣款 审核驳回 审核成…" at bounding box center [610, 345] width 912 height 55
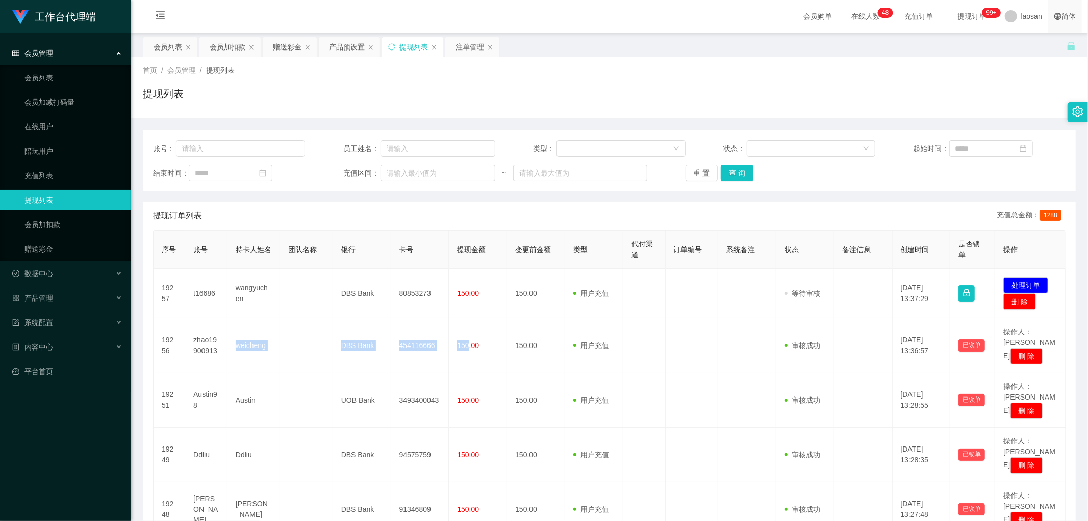
copy tr "weicheng DBS Bank 454116666 150"
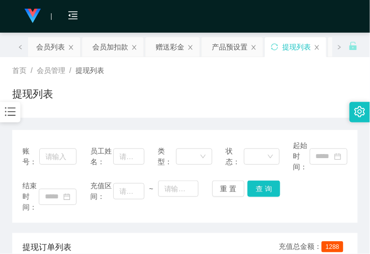
click at [116, 100] on div "提现列表" at bounding box center [184, 97] width 345 height 23
click at [49, 46] on div "会员列表" at bounding box center [50, 46] width 29 height 19
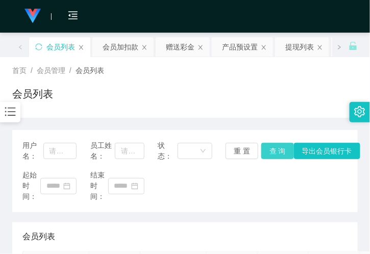
click at [280, 150] on button "查 询" at bounding box center [277, 151] width 33 height 16
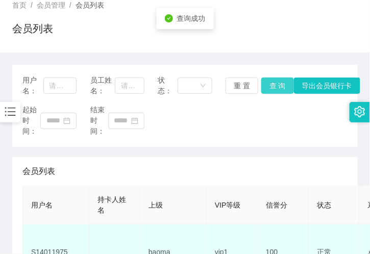
scroll to position [170, 0]
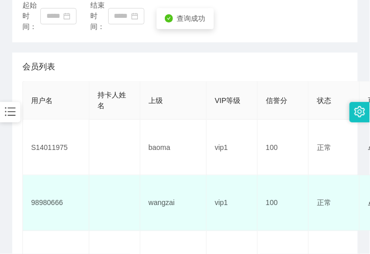
click at [51, 204] on td "98980666" at bounding box center [56, 204] width 66 height 56
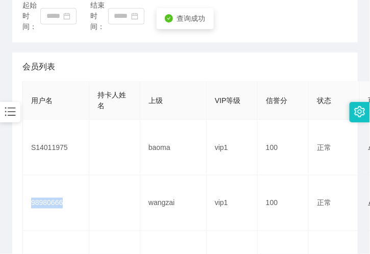
copy td "98980666"
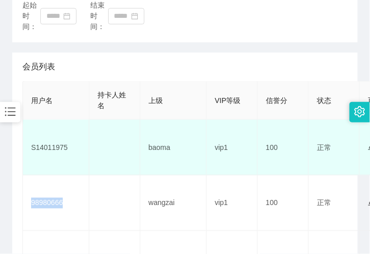
drag, startPoint x: 115, startPoint y: 173, endPoint x: 114, endPoint y: 166, distance: 7.7
click at [115, 173] on td at bounding box center [114, 148] width 51 height 56
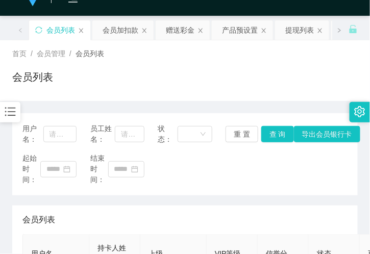
scroll to position [0, 0]
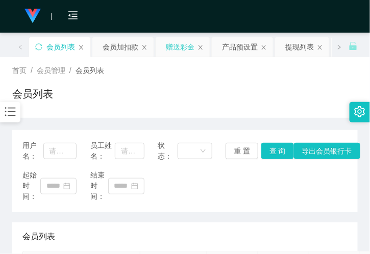
click at [179, 53] on div "赠送彩金" at bounding box center [180, 46] width 29 height 19
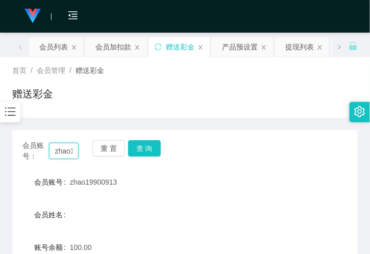
click at [58, 151] on input "zhao19900913" at bounding box center [64, 151] width 30 height 16
paste input "98980666"
type input "98980666"
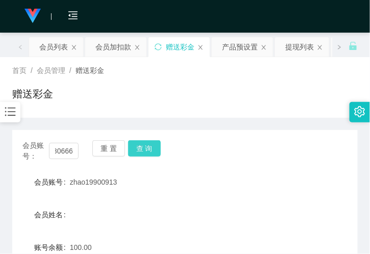
click at [141, 151] on button "查 询" at bounding box center [144, 148] width 33 height 16
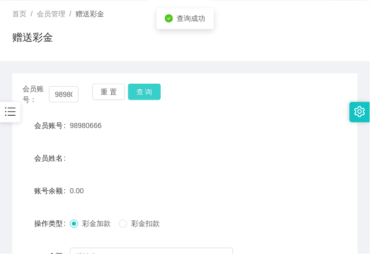
scroll to position [113, 0]
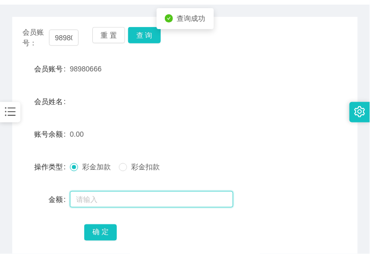
click at [109, 200] on input "text" at bounding box center [151, 199] width 163 height 16
type input "100"
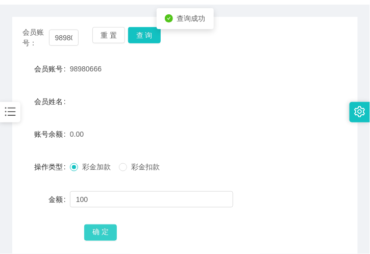
click at [103, 228] on button "确 定" at bounding box center [100, 233] width 33 height 16
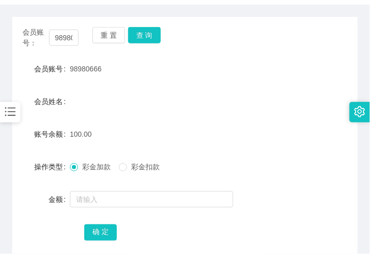
click at [114, 8] on div "会员账号： 98980666 重 置 查 询 会员账号 98980666 会员姓名 账号余额 100.00 操作类型 彩金加款 彩金扣款 金额 确 定" at bounding box center [184, 135] width 345 height 260
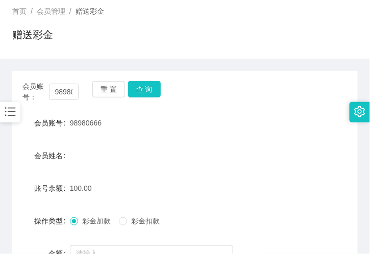
scroll to position [0, 0]
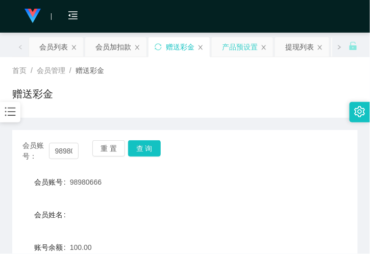
click at [229, 54] on div "产品预设置" at bounding box center [240, 46] width 36 height 19
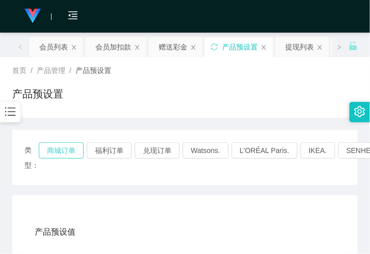
click at [64, 147] on button "商城订单" at bounding box center [61, 150] width 45 height 16
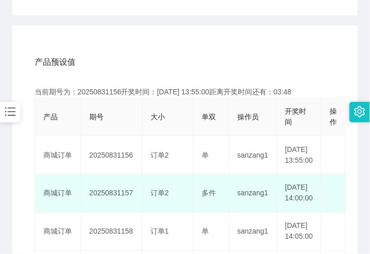
type button "k3wph"
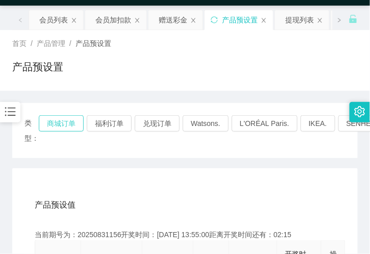
scroll to position [0, 0]
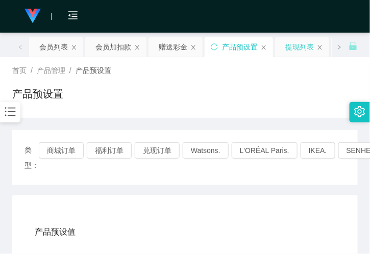
click at [288, 47] on div "提现列表" at bounding box center [299, 46] width 29 height 19
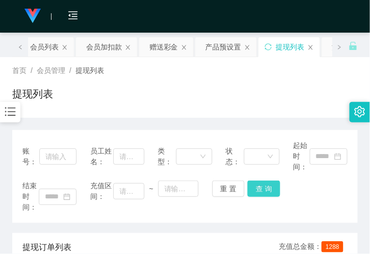
click at [263, 188] on button "查 询" at bounding box center [263, 189] width 33 height 16
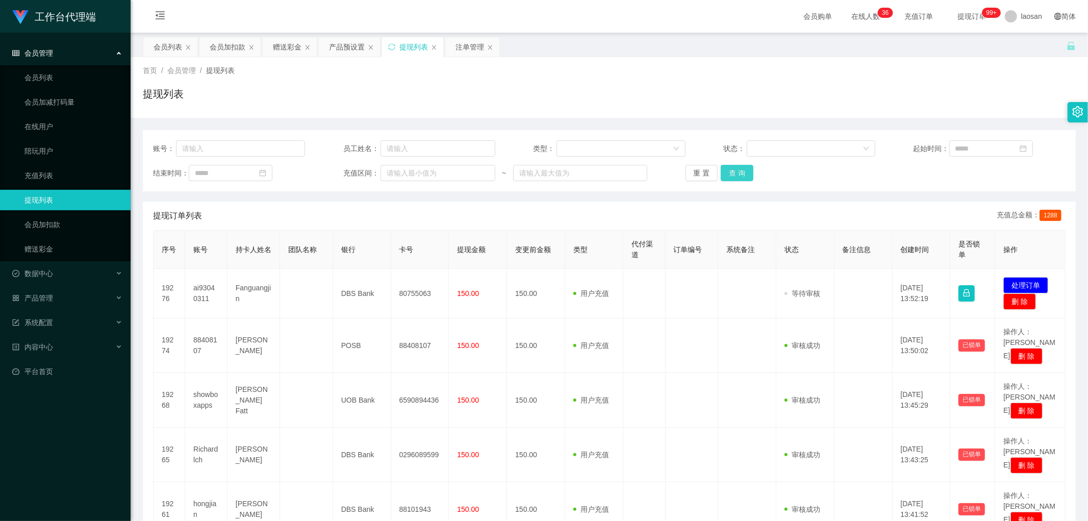
click at [737, 171] on button "查 询" at bounding box center [737, 173] width 33 height 16
click at [737, 171] on div "重 置 查 询" at bounding box center [762, 173] width 152 height 16
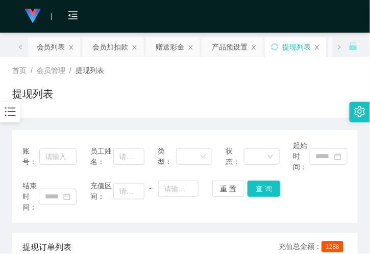
click at [117, 16] on div "会员购单 在线人数 0 1 2 3 4 5 6 7 8 9 0 1 2 3 4 5 6 7 8 9 0 1 2 3 4 5 6 7 8 9 0 1 2 3 4…" at bounding box center [185, 16] width 370 height 33
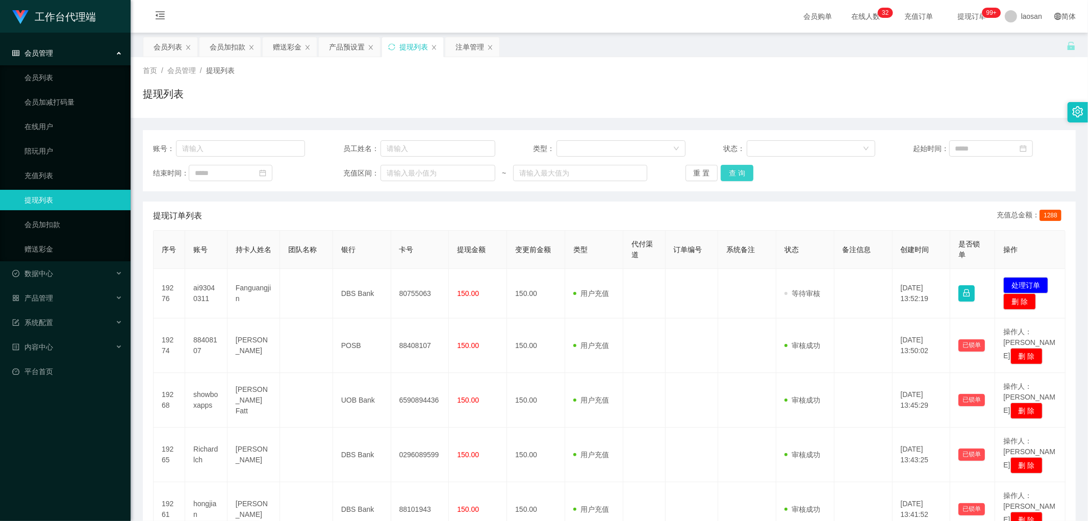
click at [733, 172] on button "查 询" at bounding box center [737, 173] width 33 height 16
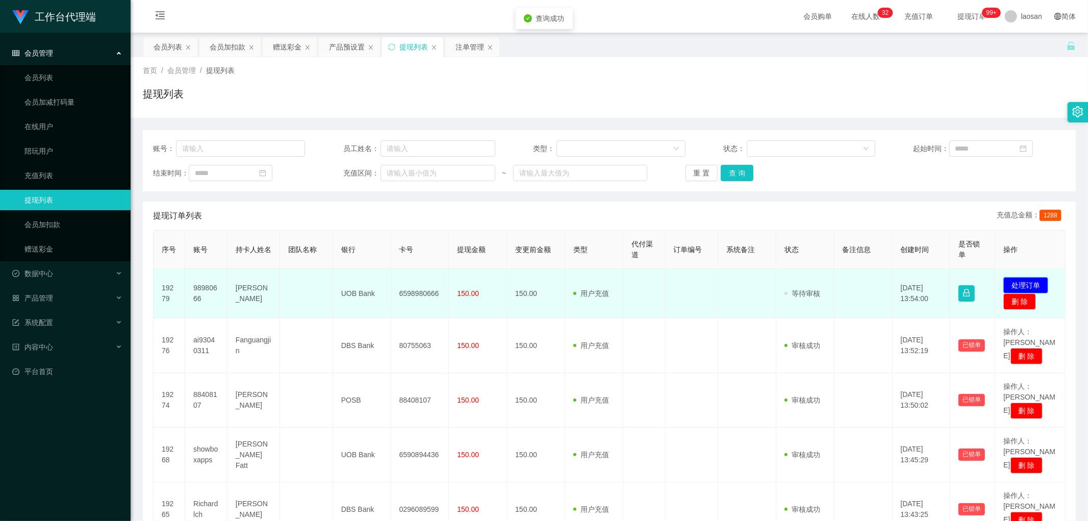
click at [1023, 286] on button "处理订单" at bounding box center [1026, 285] width 45 height 16
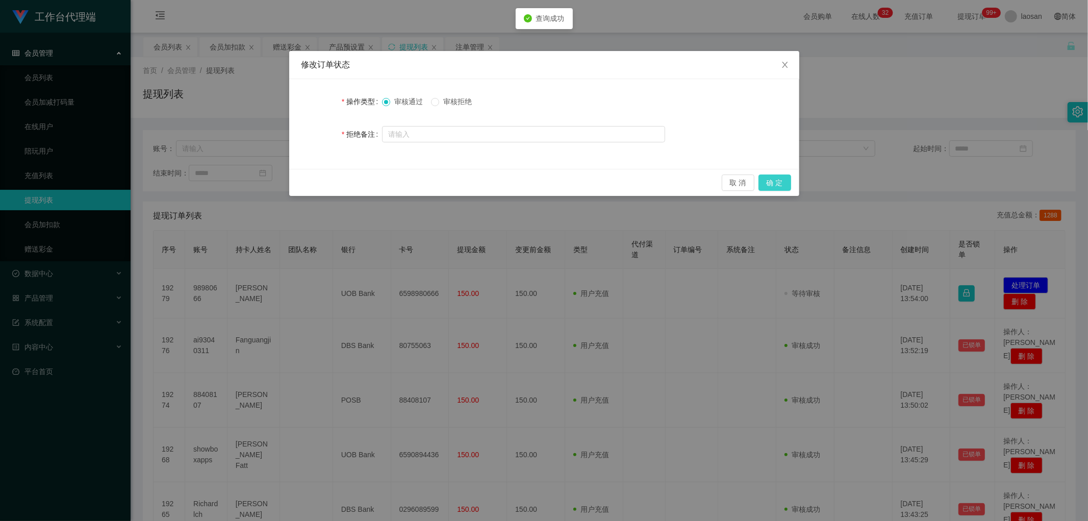
click at [772, 177] on button "确 定" at bounding box center [775, 183] width 33 height 16
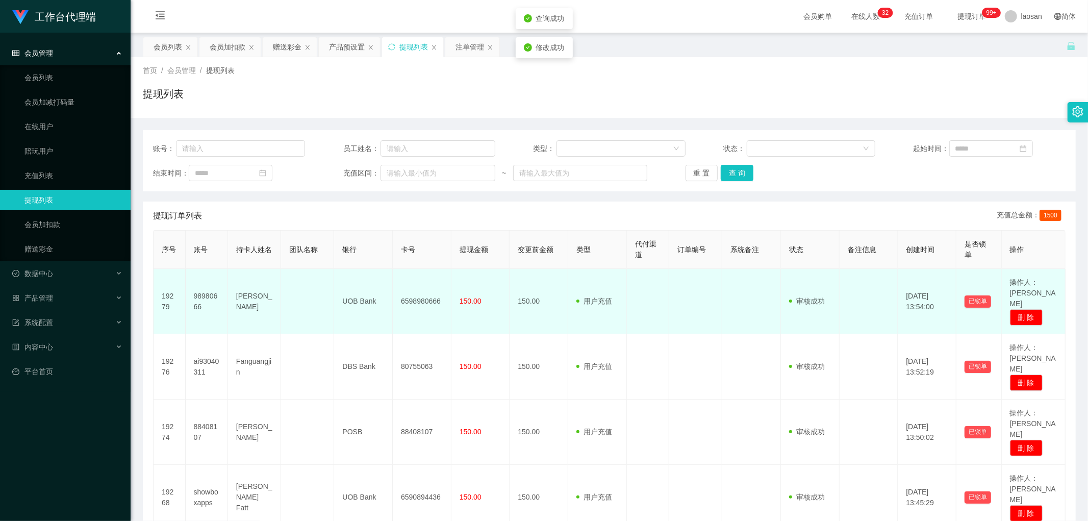
click at [414, 297] on td "6598980666" at bounding box center [422, 301] width 59 height 65
click at [254, 315] on td "[PERSON_NAME]" at bounding box center [254, 301] width 53 height 65
drag, startPoint x: 235, startPoint y: 289, endPoint x: 468, endPoint y: 293, distance: 232.7
click at [468, 293] on tr "19279 98980666 [PERSON_NAME] UOB Bank 6598980666 150.00 150.00 用户充值 人工扣款 审核驳回 审…" at bounding box center [610, 301] width 912 height 65
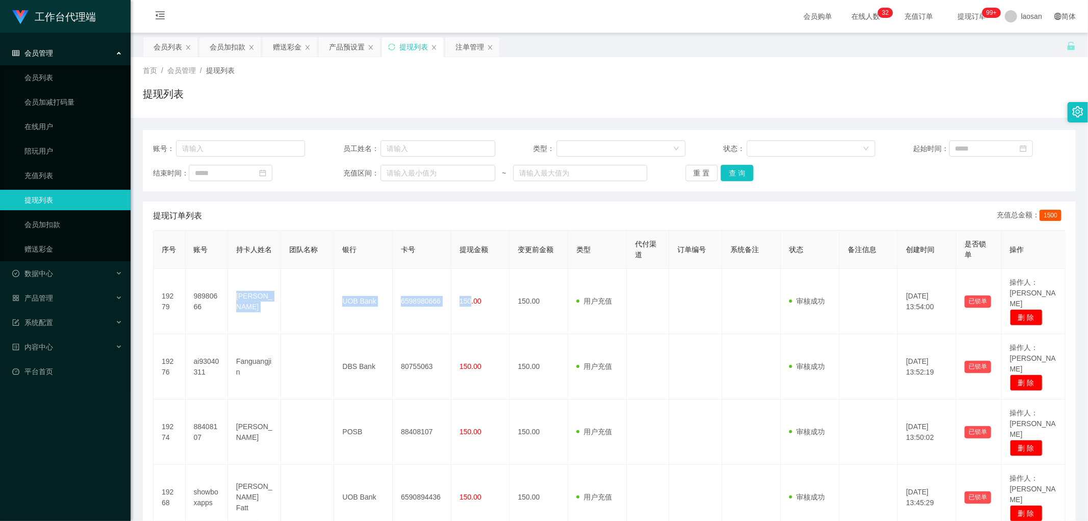
copy tr "[PERSON_NAME] UOB Bank 6598980666 150"
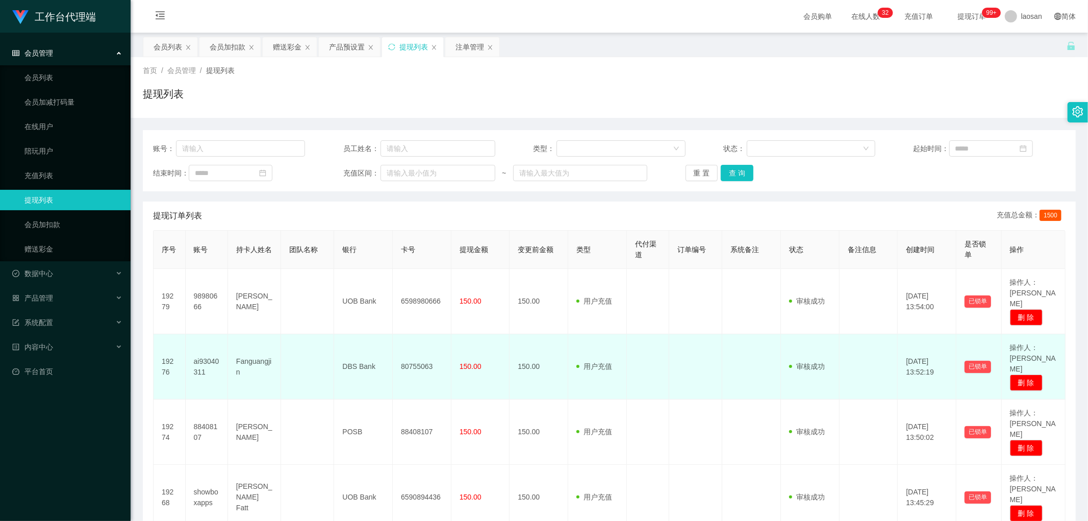
click at [643, 345] on td at bounding box center [648, 366] width 42 height 65
